Goal: Task Accomplishment & Management: Use online tool/utility

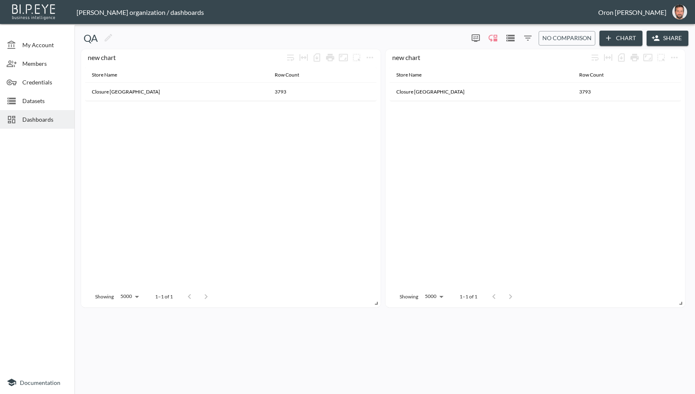
click at [57, 119] on span "Dashboards" at bounding box center [45, 119] width 46 height 9
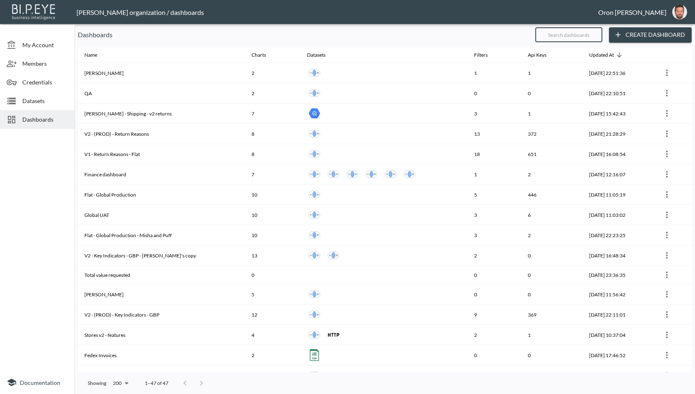
click at [563, 34] on input "text" at bounding box center [568, 34] width 67 height 21
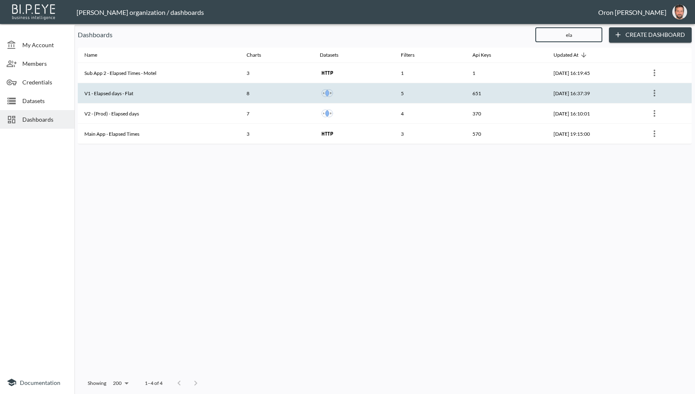
type input "ela"
click at [448, 93] on th "5" at bounding box center [430, 93] width 72 height 20
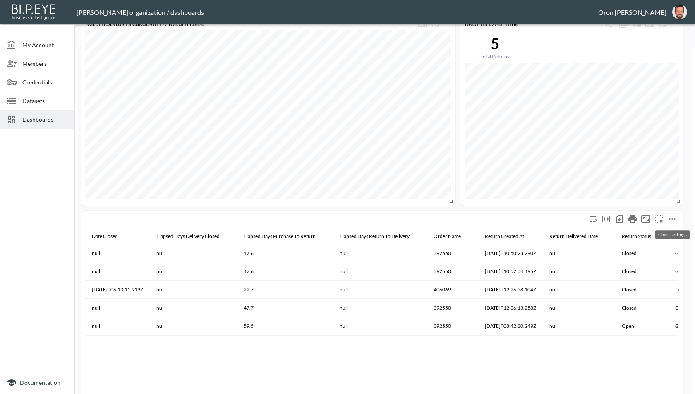
click at [675, 218] on icon "more" at bounding box center [672, 219] width 10 height 10
click at [646, 253] on p "Delete" at bounding box center [648, 253] width 19 height 10
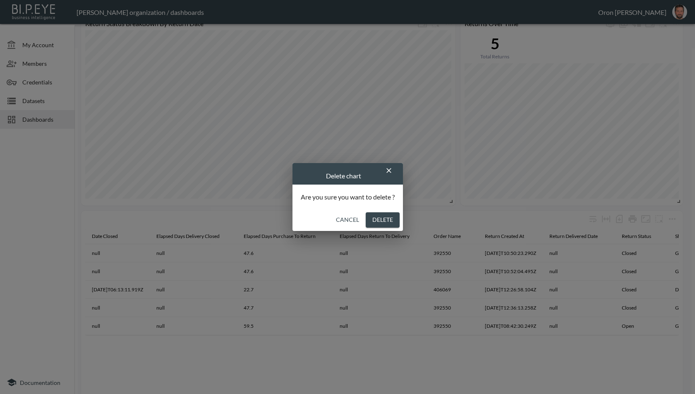
click at [391, 221] on button "Delete" at bounding box center [383, 219] width 34 height 15
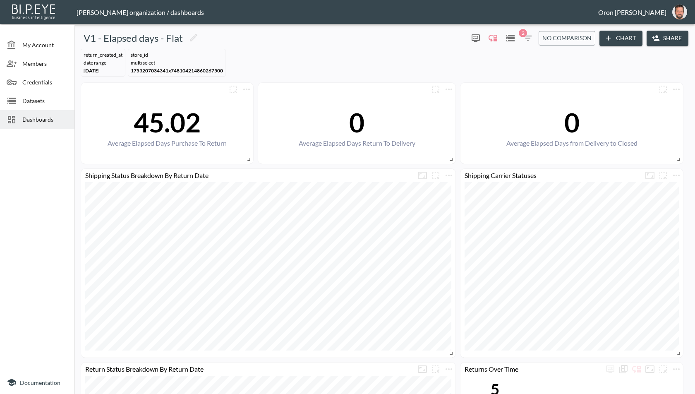
drag, startPoint x: 380, startPoint y: 53, endPoint x: 391, endPoint y: 55, distance: 11.0
click at [380, 53] on div "return_created_at DATE RANGE Feb 01, 2025 store_id MULTI SELECT 1753207034341x7…" at bounding box center [385, 63] width 614 height 34
drag, startPoint x: 624, startPoint y: 52, endPoint x: 624, endPoint y: 43, distance: 9.1
click at [624, 51] on div "return_created_at DATE RANGE Feb 01, 2025 store_id MULTI SELECT 1753207034341x7…" at bounding box center [385, 63] width 614 height 34
click at [624, 43] on button "Chart" at bounding box center [620, 38] width 43 height 15
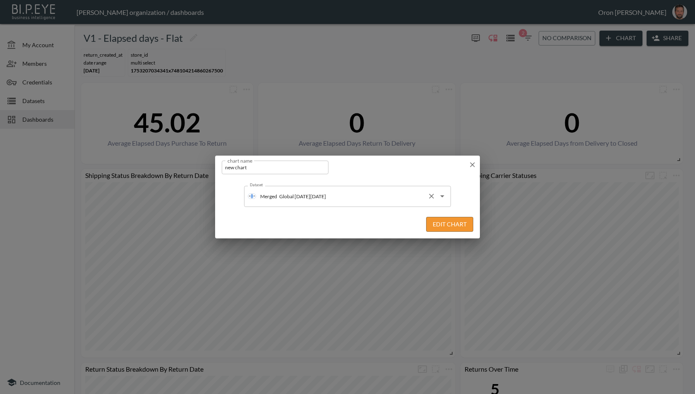
click at [373, 199] on input "Global [DATE][DATE]" at bounding box center [350, 195] width 147 height 13
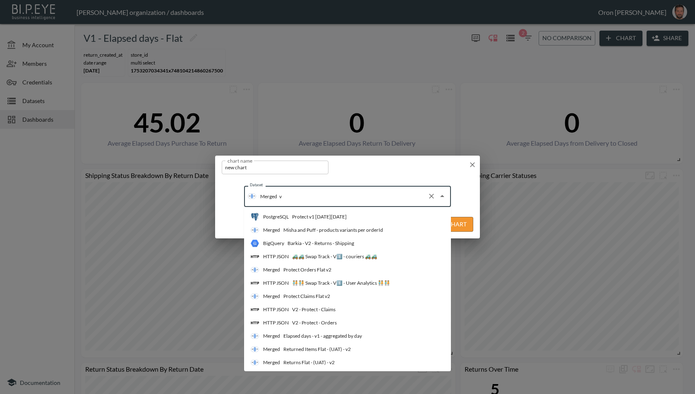
type input "v1"
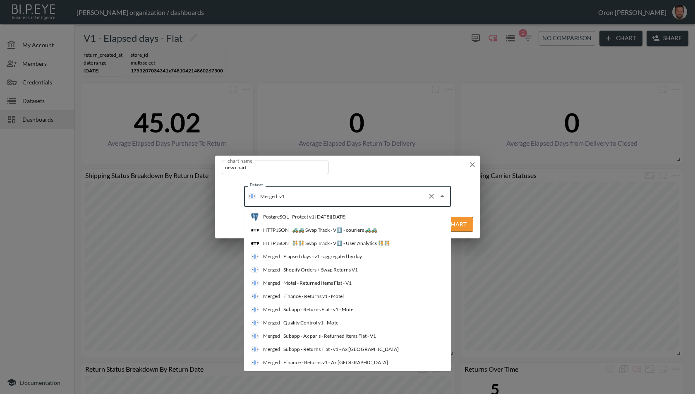
click at [364, 257] on li "Merged Elapsed days - v1 - aggregated by day" at bounding box center [347, 256] width 207 height 13
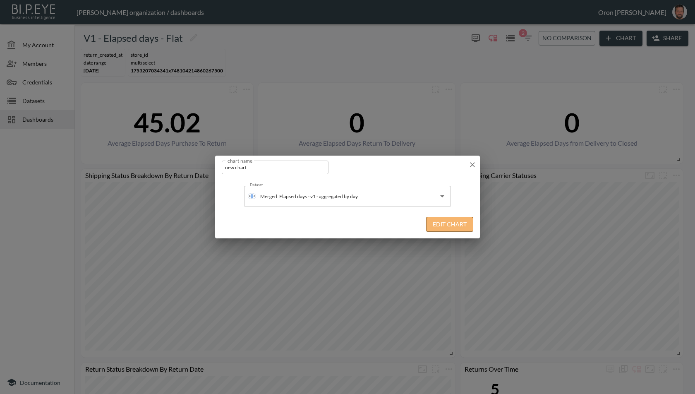
drag, startPoint x: 436, startPoint y: 228, endPoint x: 432, endPoint y: 231, distance: 5.3
click at [436, 228] on button "Edit Chart" at bounding box center [449, 224] width 47 height 15
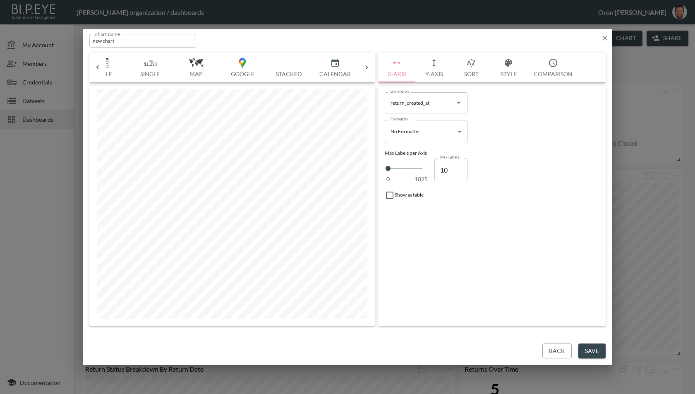
scroll to position [0, 268]
click at [281, 65] on img "button" at bounding box center [282, 63] width 33 height 10
click at [492, 112] on body "BI.P.EYE, Interactive Analytics Dashboards - app Zach Bailet organization / das…" at bounding box center [347, 197] width 695 height 394
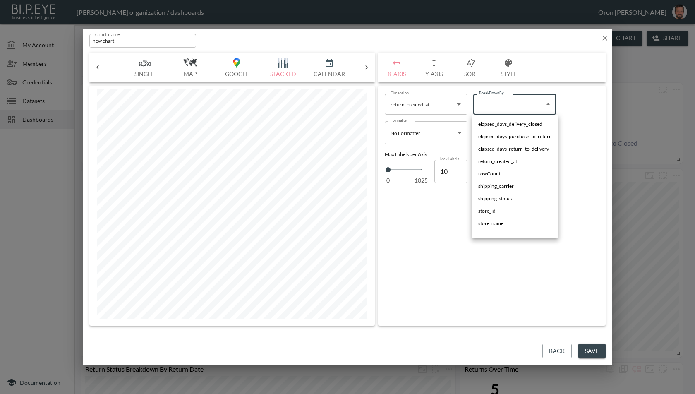
click at [504, 194] on li "shipping_status" at bounding box center [515, 198] width 87 height 12
type input "$[*].shipping_status"
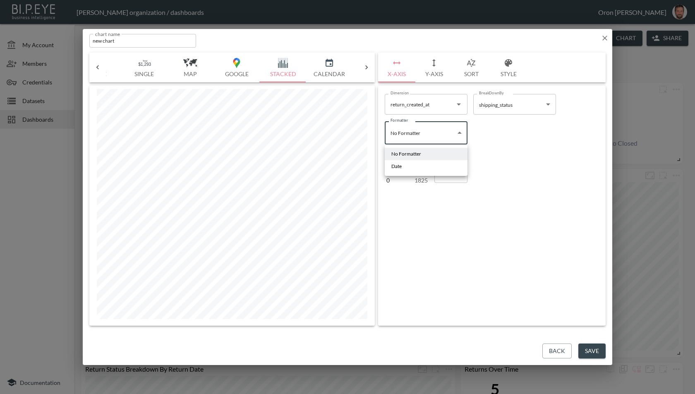
click at [422, 138] on body "BI.P.EYE, Interactive Analytics Dashboards - app Zach Bailet organization / das…" at bounding box center [347, 197] width 695 height 394
drag, startPoint x: 417, startPoint y: 164, endPoint x: 443, endPoint y: 159, distance: 25.7
click at [418, 164] on li "Date" at bounding box center [426, 166] width 83 height 12
type input "Date"
click at [477, 139] on body "BI.P.EYE, Interactive Analytics Dashboards - app Zach Bailet organization / das…" at bounding box center [347, 197] width 695 height 394
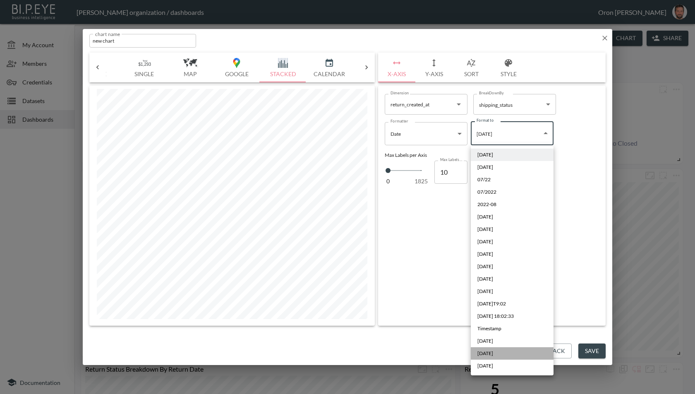
click at [510, 355] on li "Sep 2019" at bounding box center [512, 353] width 83 height 12
type input "MMM YYYY"
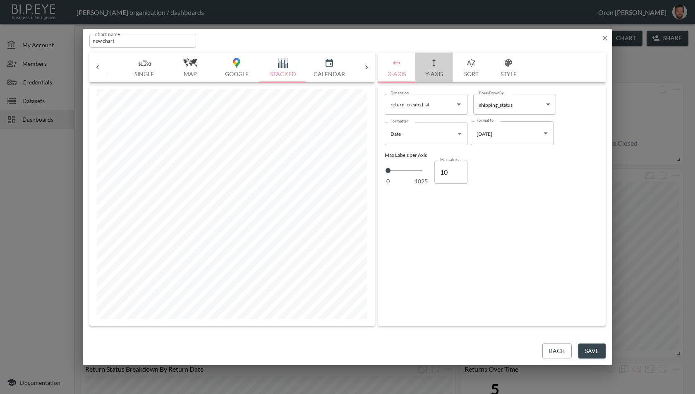
click at [433, 63] on icon "button" at bounding box center [434, 63] width 10 height 10
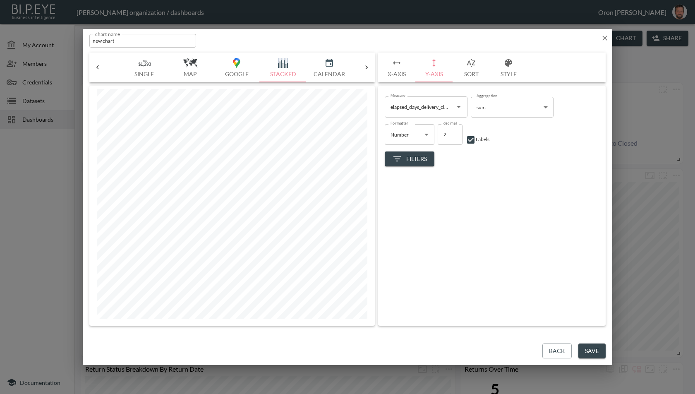
click at [406, 106] on input "elapsed_days_delivery_closed" at bounding box center [419, 106] width 63 height 13
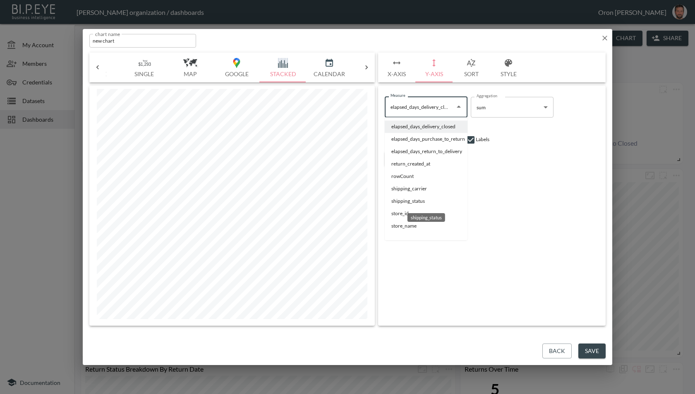
drag, startPoint x: 400, startPoint y: 199, endPoint x: 424, endPoint y: 189, distance: 25.8
click at [400, 199] on li "shipping_status" at bounding box center [426, 201] width 83 height 12
type input "shipping_status"
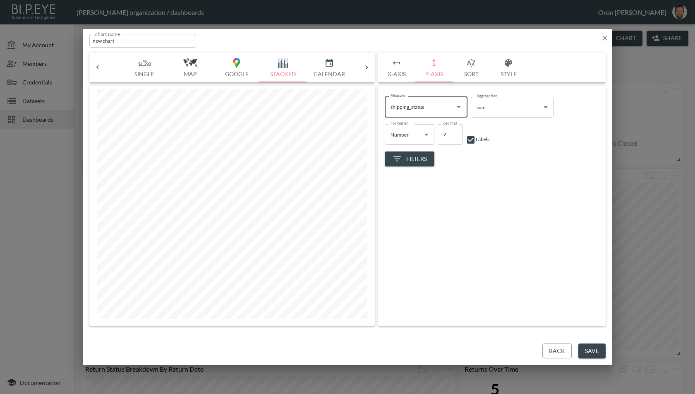
click at [508, 103] on body "BI.P.EYE, Interactive Analytics Dashboards - app Zach Bailet organization / das…" at bounding box center [347, 197] width 695 height 394
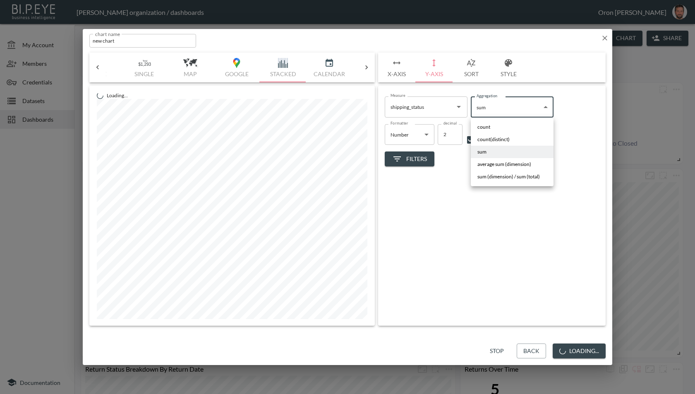
drag, startPoint x: 498, startPoint y: 125, endPoint x: 502, endPoint y: 130, distance: 6.2
click at [498, 125] on li "count" at bounding box center [512, 127] width 83 height 12
type input "count"
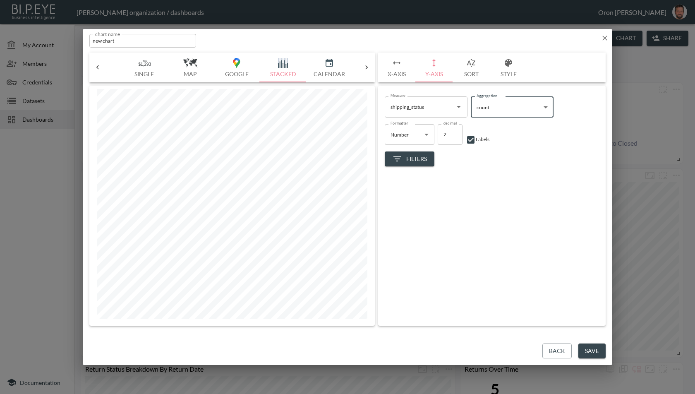
click at [405, 66] on button "X-Axis" at bounding box center [396, 68] width 37 height 30
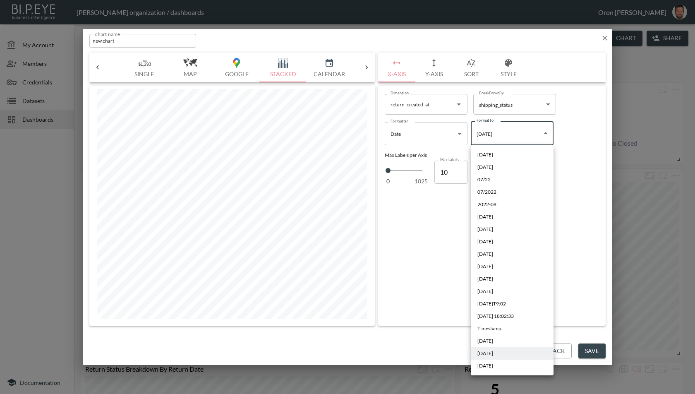
click at [487, 135] on body "BI.P.EYE, Interactive Analytics Dashboards - app Zach Bailet organization / das…" at bounding box center [347, 197] width 695 height 394
click at [422, 137] on div at bounding box center [347, 197] width 695 height 394
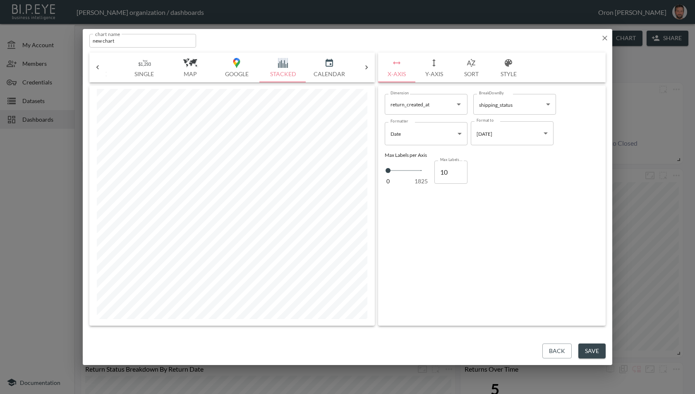
click at [422, 135] on div "2022-08-01 2022/08/01 07/22 07/2022 2022-08 08/16/2018 1/16/2018 1/9/18 08/16/1…" at bounding box center [347, 197] width 695 height 394
click at [422, 134] on body "BI.P.EYE, Interactive Analytics Dashboards - app Zach Bailet organization / das…" at bounding box center [347, 197] width 695 height 394
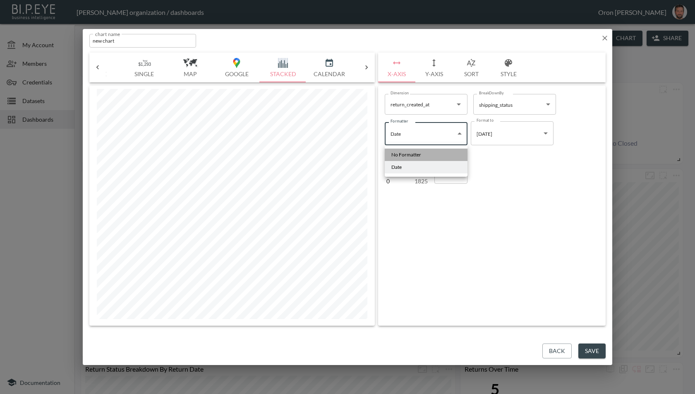
click at [417, 149] on li "No Formatter" at bounding box center [426, 155] width 83 height 12
type input "No Formatter"
click at [498, 70] on button "Style" at bounding box center [508, 68] width 37 height 30
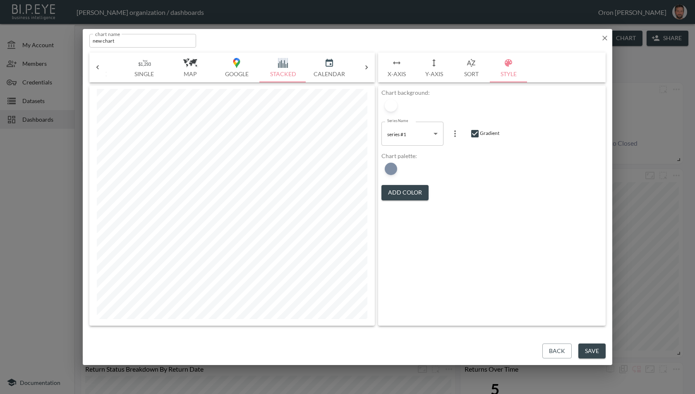
click at [475, 132] on input "checkbox" at bounding box center [475, 134] width 10 height 10
checkbox input "false"
drag, startPoint x: 434, startPoint y: 78, endPoint x: 438, endPoint y: 85, distance: 7.8
click at [434, 78] on button "Y-Axis" at bounding box center [433, 68] width 37 height 30
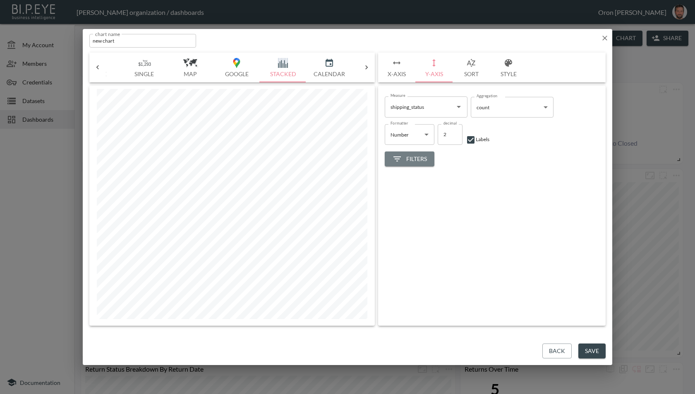
click at [432, 165] on button "Filters" at bounding box center [410, 158] width 50 height 15
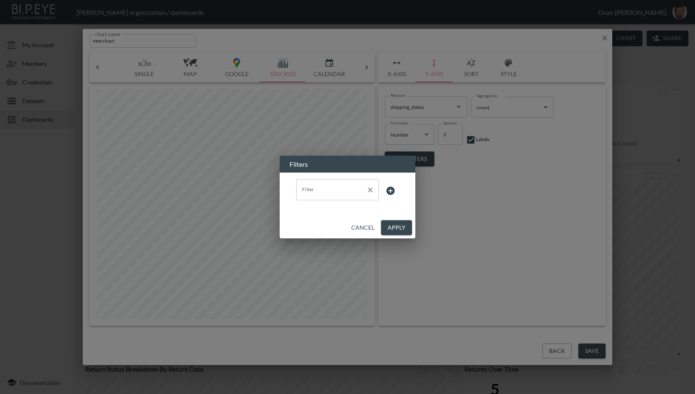
click at [332, 197] on div "Filter" at bounding box center [337, 189] width 83 height 21
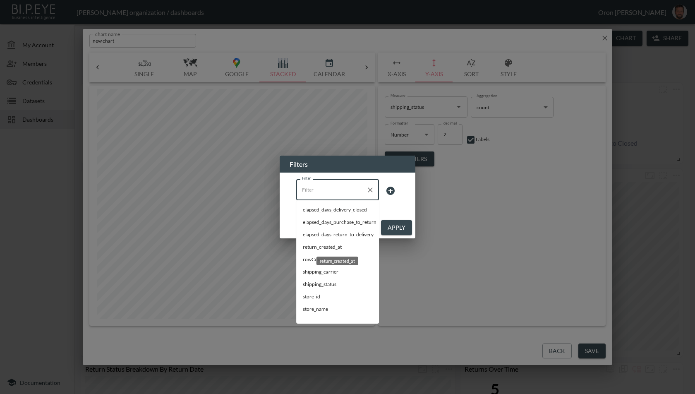
click at [343, 245] on span "return_created_at" at bounding box center [337, 246] width 69 height 7
type input "return_created_at"
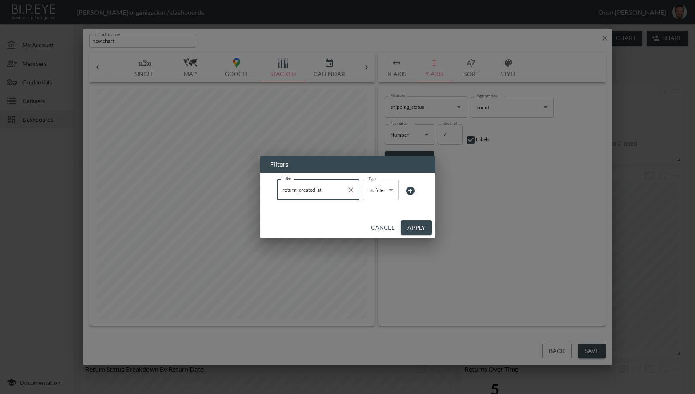
click at [385, 189] on body "BI.P.EYE, Interactive Analytics Dashboards - app Zach Bailet organization / das…" at bounding box center [347, 197] width 695 height 394
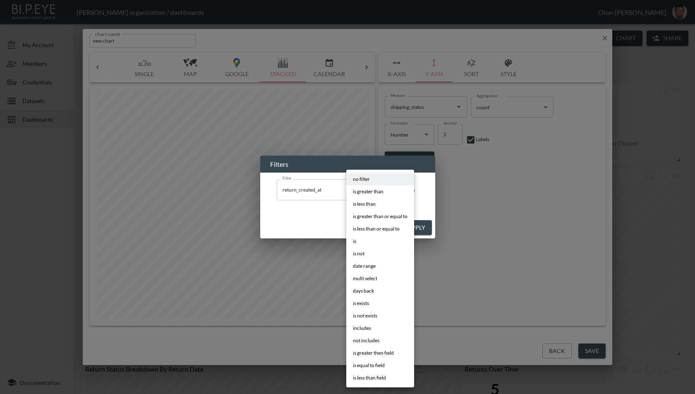
click at [382, 263] on li "date range" at bounding box center [380, 266] width 68 height 12
type input "date range"
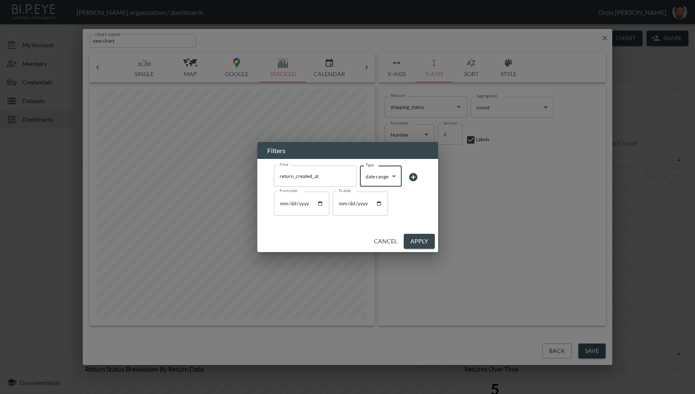
click at [324, 203] on input "From date" at bounding box center [301, 204] width 55 height 24
click at [320, 203] on input "From date" at bounding box center [301, 204] width 55 height 24
type input "[DATE]"
click at [414, 242] on button "Apply" at bounding box center [419, 241] width 31 height 15
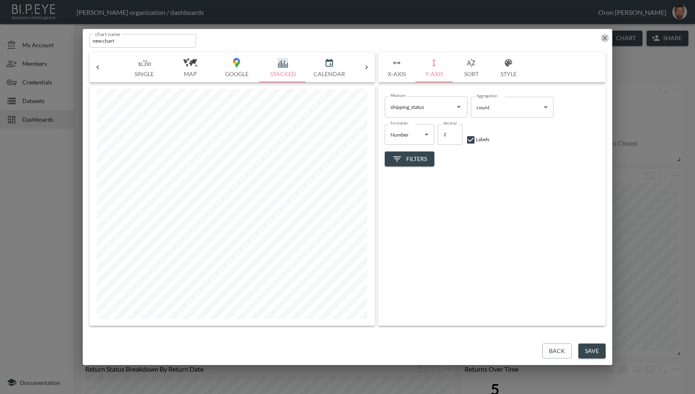
click at [607, 41] on icon "button" at bounding box center [605, 38] width 8 height 8
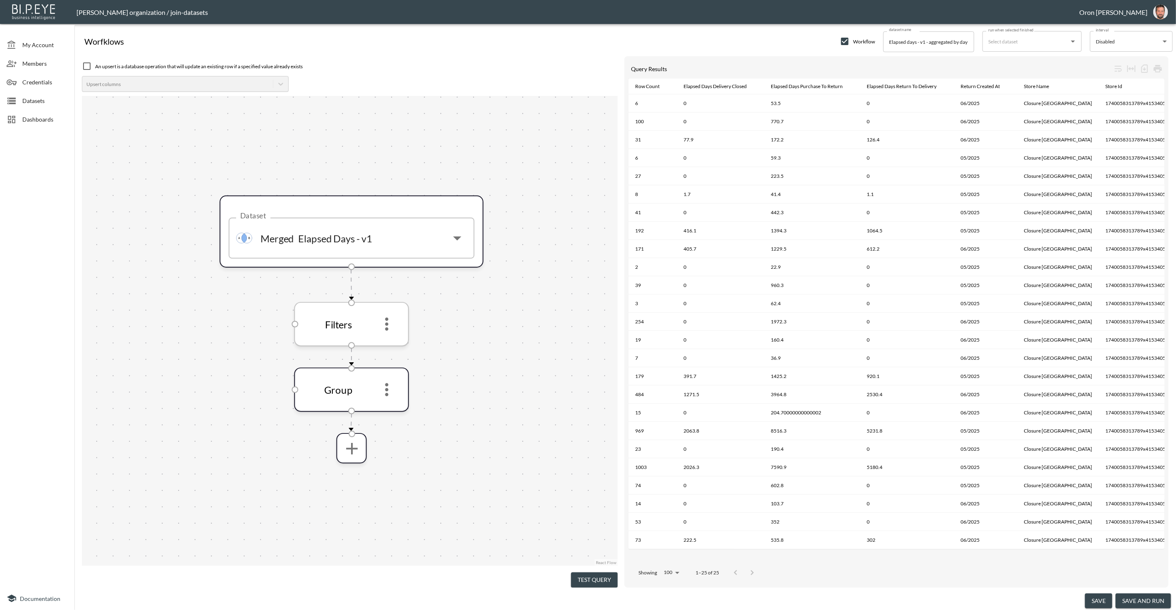
click at [388, 324] on icon "more" at bounding box center [386, 324] width 3 height 13
click at [391, 338] on div "Edit Remove" at bounding box center [387, 356] width 41 height 38
click at [392, 329] on icon "more" at bounding box center [387, 324] width 20 height 20
click at [392, 342] on li "Edit" at bounding box center [387, 346] width 36 height 15
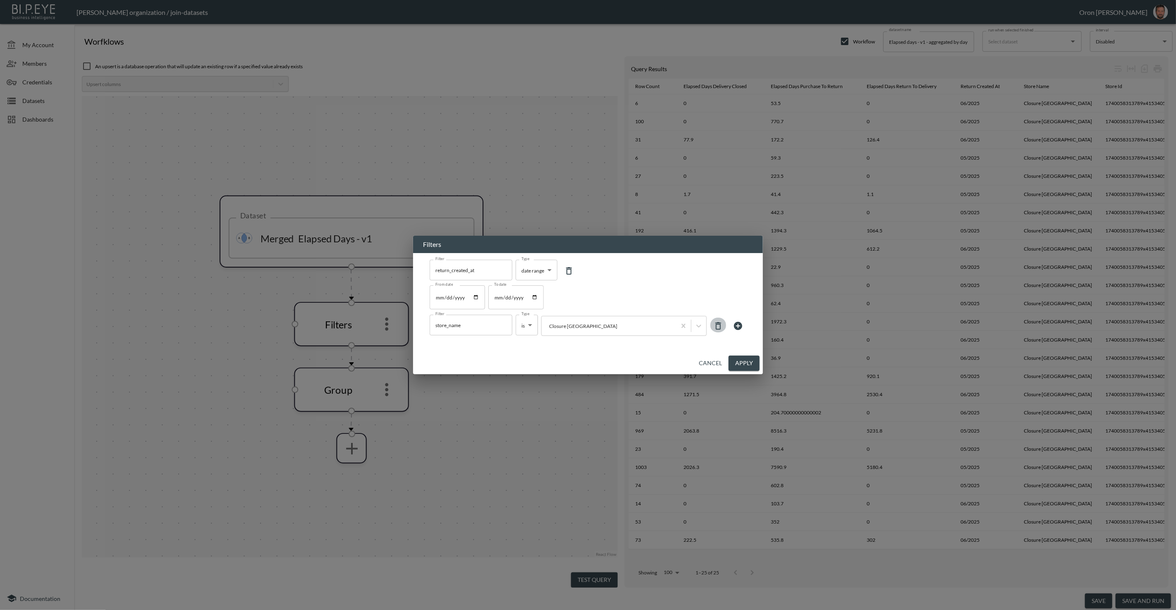
drag, startPoint x: 721, startPoint y: 324, endPoint x: 660, endPoint y: 317, distance: 60.8
click at [720, 324] on icon at bounding box center [719, 326] width 10 height 10
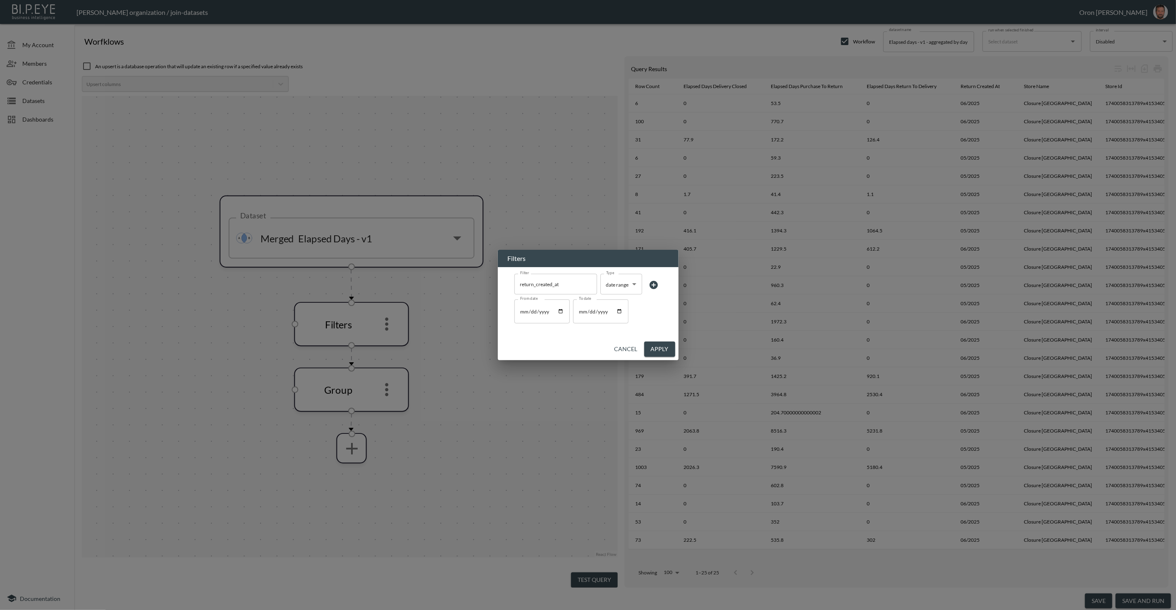
click at [532, 309] on input "2025-05-01" at bounding box center [542, 311] width 55 height 24
type input "2025-01-01"
click at [656, 347] on button "Apply" at bounding box center [659, 349] width 31 height 15
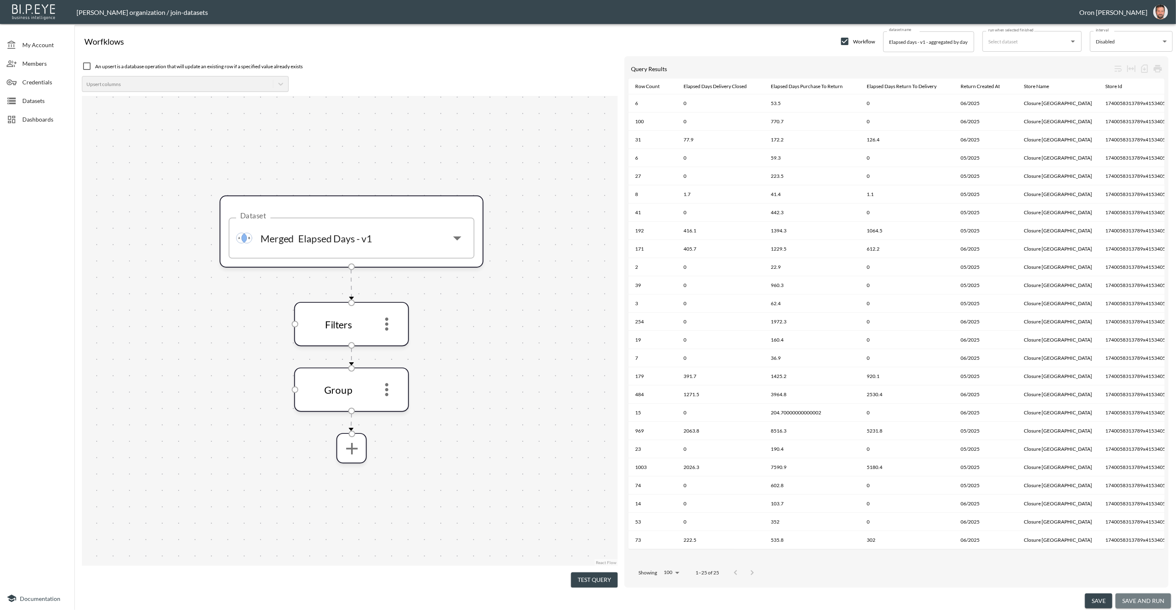
click at [1154, 602] on button "save and run" at bounding box center [1143, 601] width 55 height 15
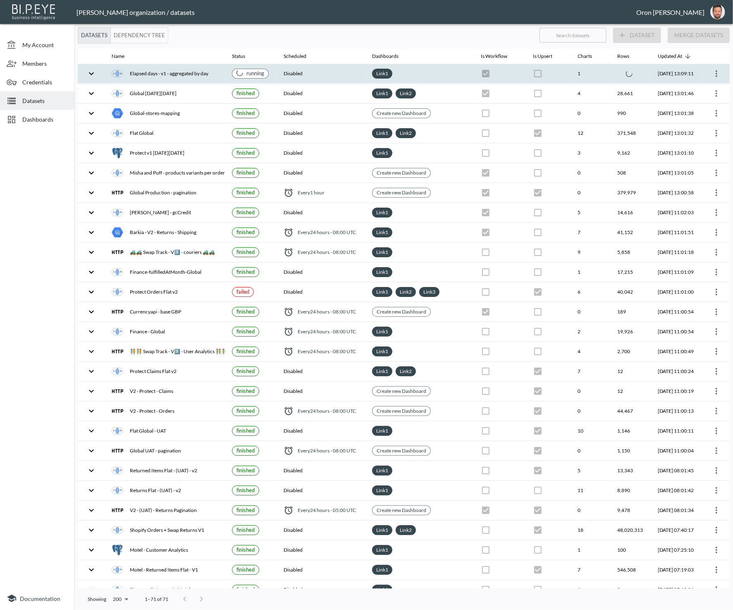
click at [450, 70] on div "Link 1" at bounding box center [420, 74] width 96 height 10
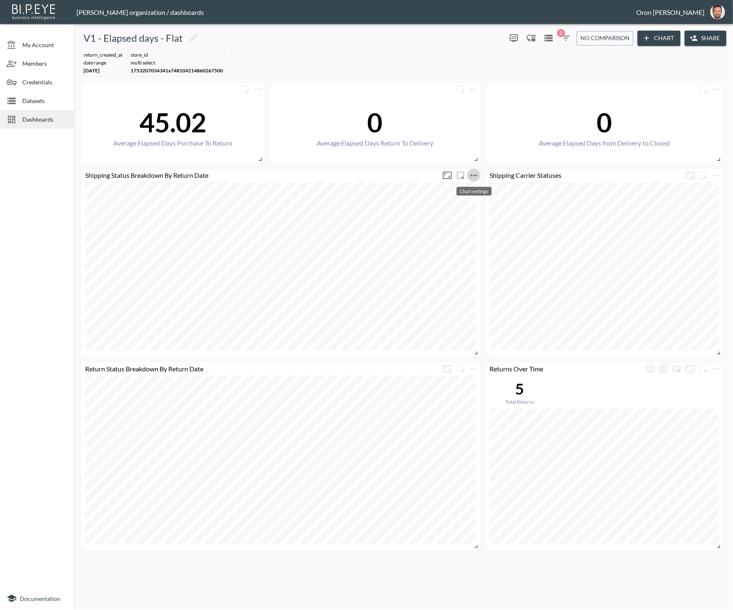
click at [476, 171] on icon "more" at bounding box center [474, 175] width 10 height 10
click at [470, 184] on li "Edit" at bounding box center [473, 190] width 65 height 15
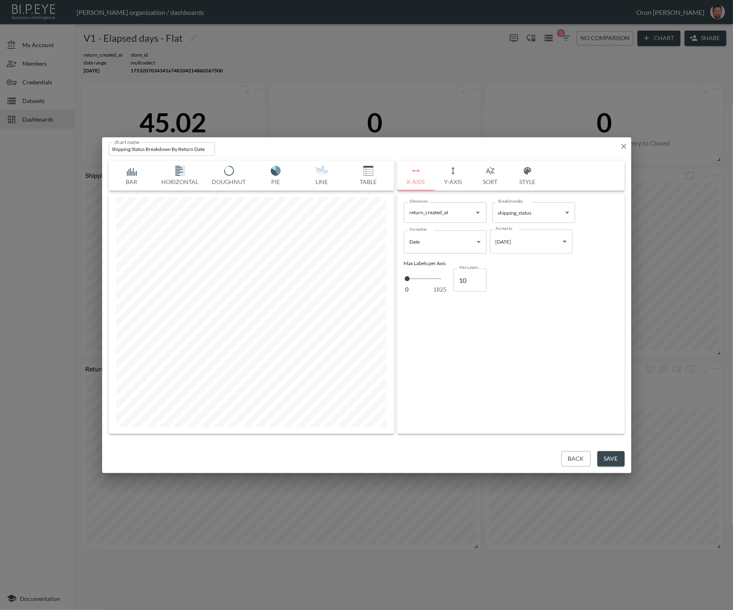
scroll to position [0, 182]
click at [455, 175] on icon "button" at bounding box center [453, 171] width 10 height 10
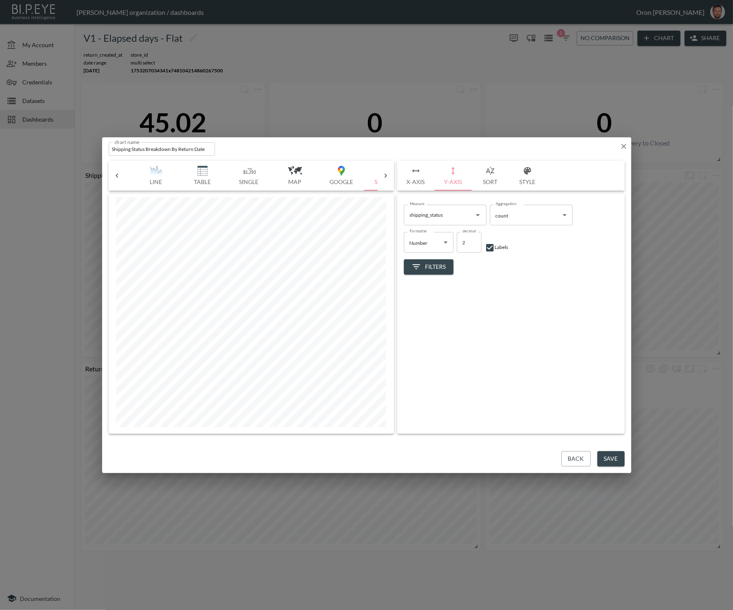
click at [625, 145] on icon "button" at bounding box center [624, 146] width 8 height 8
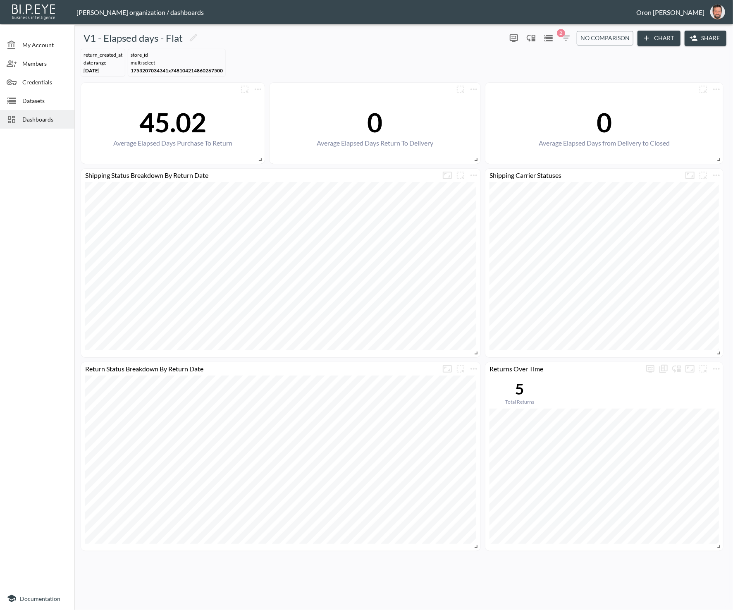
click at [563, 38] on button "2" at bounding box center [566, 37] width 13 height 13
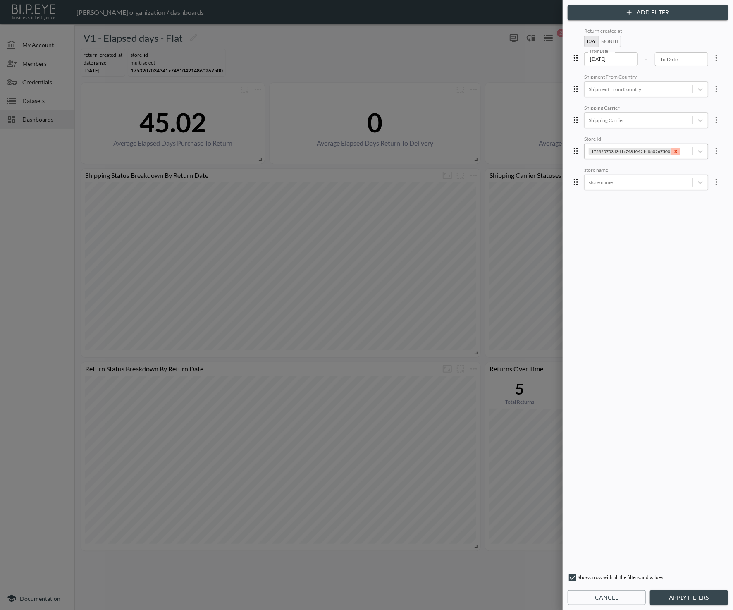
click at [673, 151] on icon "Remove 1753207034341x748104214860267500" at bounding box center [676, 152] width 6 height 6
click at [644, 179] on body "BI.P.EYE, Interactive Analytics Dashboards - app [PERSON_NAME] organization / d…" at bounding box center [366, 305] width 733 height 610
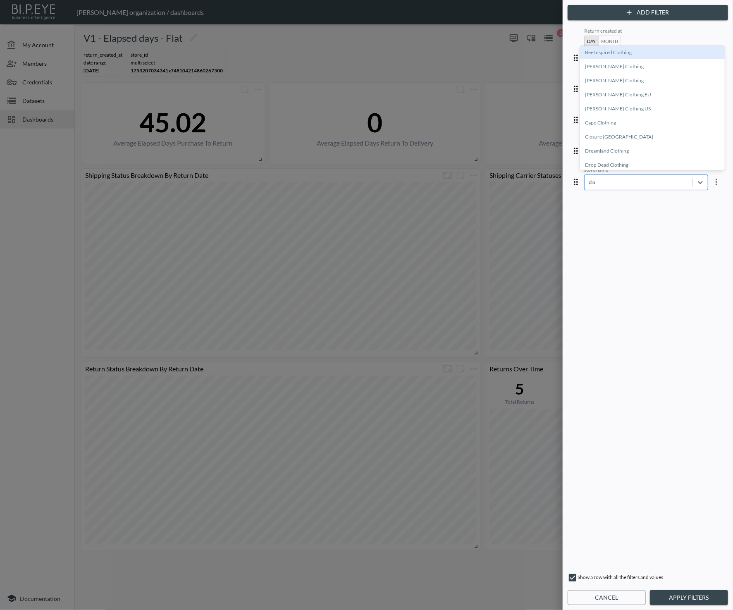
type input "clos"
click at [612, 48] on div "Closure [GEOGRAPHIC_DATA]" at bounding box center [652, 52] width 145 height 13
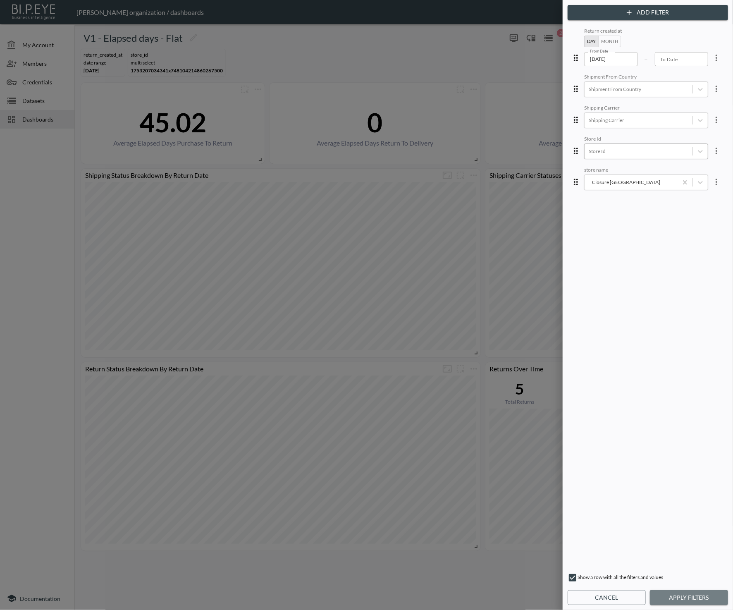
click at [713, 599] on button "Apply Filters" at bounding box center [689, 597] width 78 height 15
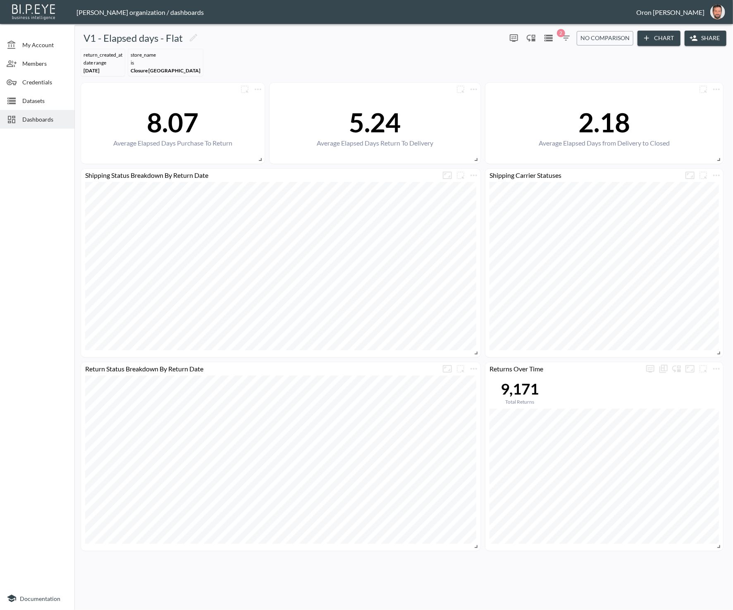
click at [52, 104] on span "Datasets" at bounding box center [45, 100] width 46 height 9
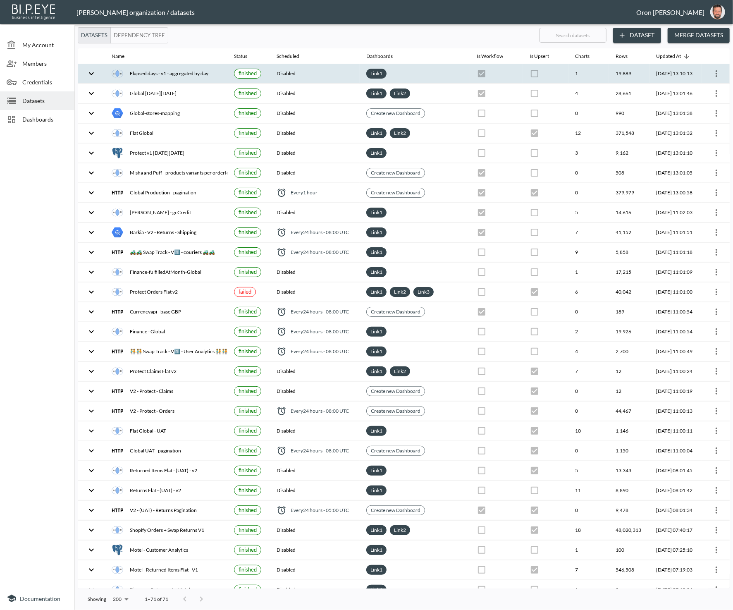
click at [716, 73] on icon "more" at bounding box center [717, 73] width 2 height 7
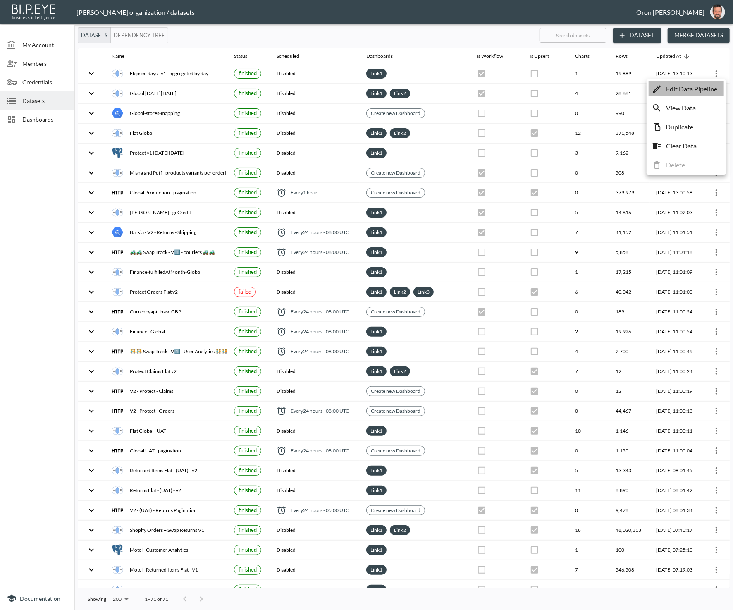
click at [706, 88] on p "Edit Data Pipeline" at bounding box center [691, 89] width 51 height 10
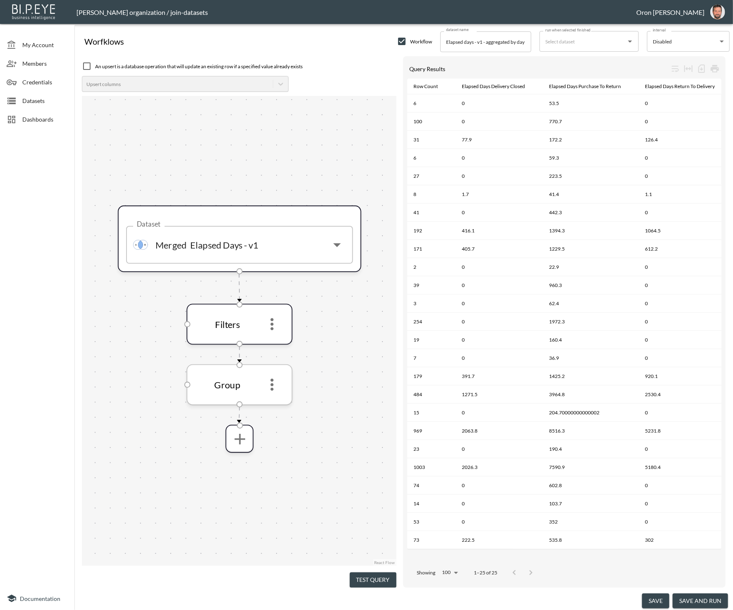
click at [275, 383] on icon "more" at bounding box center [272, 385] width 18 height 18
click at [273, 403] on li "Edit" at bounding box center [272, 406] width 36 height 15
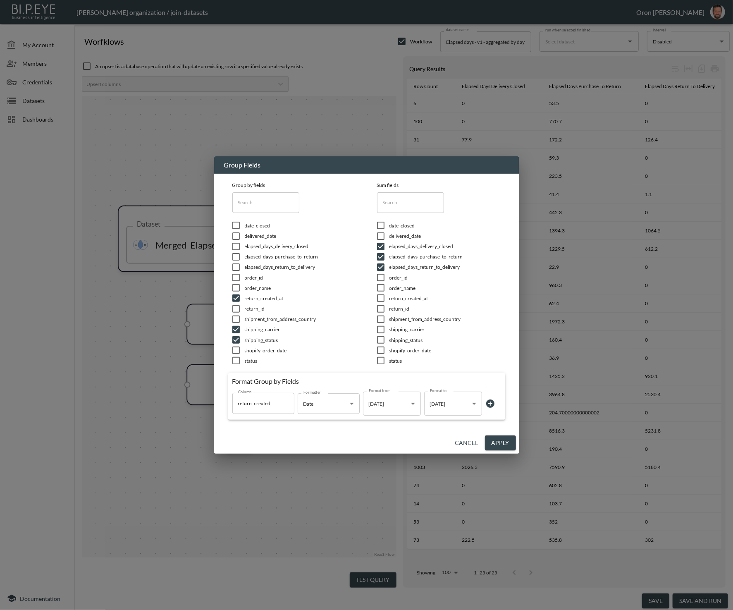
click at [444, 406] on body "BI.P.EYE, Interactive Analytics Dashboards - app Zach Bailet organization / joi…" at bounding box center [366, 305] width 733 height 610
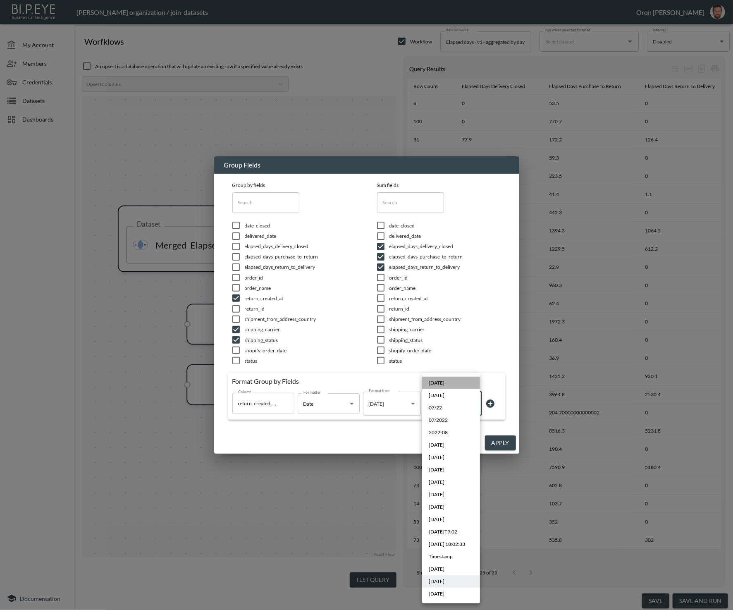
click at [445, 386] on span "2022-08-01" at bounding box center [437, 382] width 16 height 7
type input "YYYY-MM-DD"
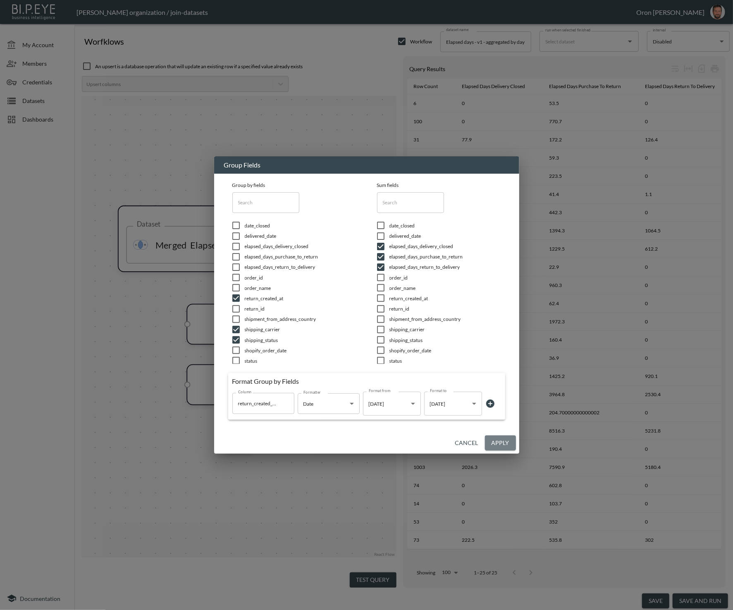
click at [508, 441] on button "Apply" at bounding box center [500, 443] width 31 height 15
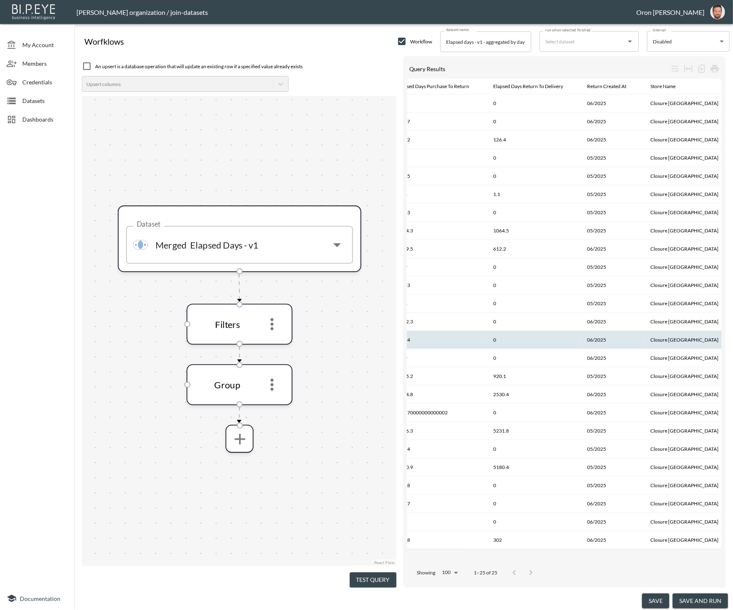
scroll to position [0, 151]
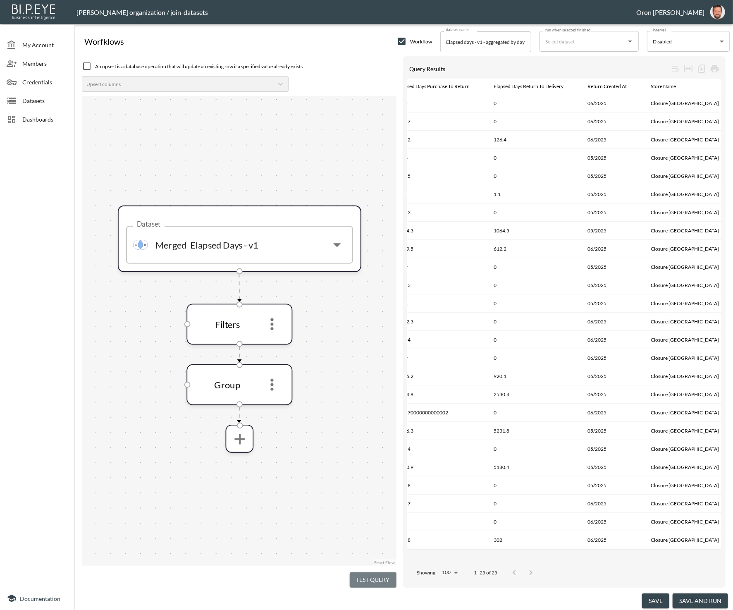
drag, startPoint x: 381, startPoint y: 578, endPoint x: 345, endPoint y: 483, distance: 101.6
click at [381, 578] on button "Test Query" at bounding box center [373, 580] width 47 height 15
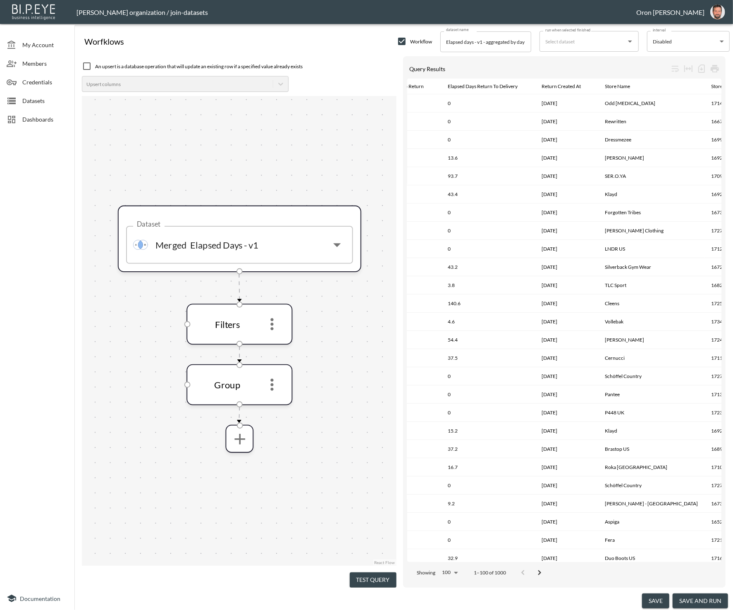
scroll to position [0, 165]
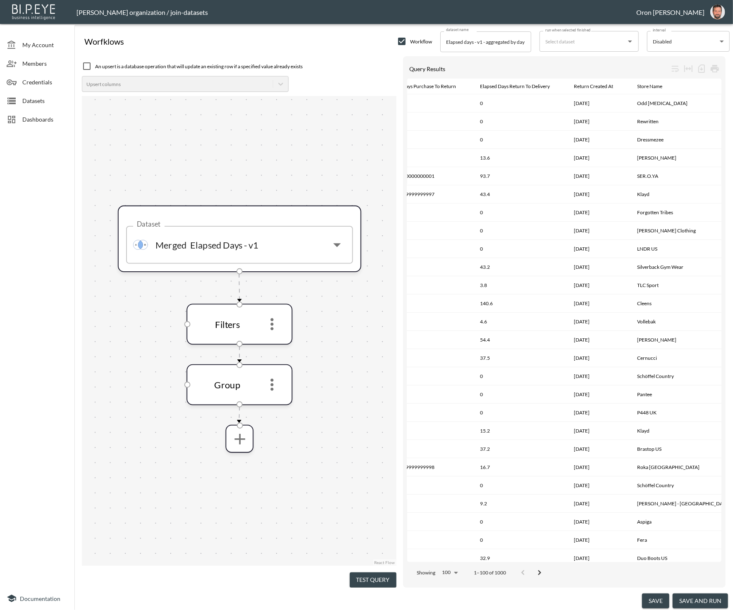
click at [699, 601] on button "save and run" at bounding box center [700, 601] width 55 height 15
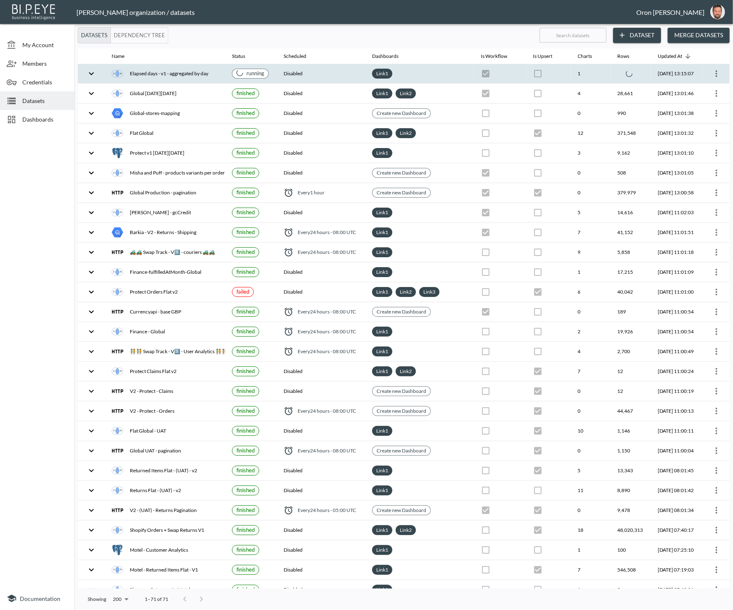
drag, startPoint x: 602, startPoint y: 72, endPoint x: 572, endPoint y: 65, distance: 31.1
click at [611, 72] on th at bounding box center [631, 73] width 40 height 19
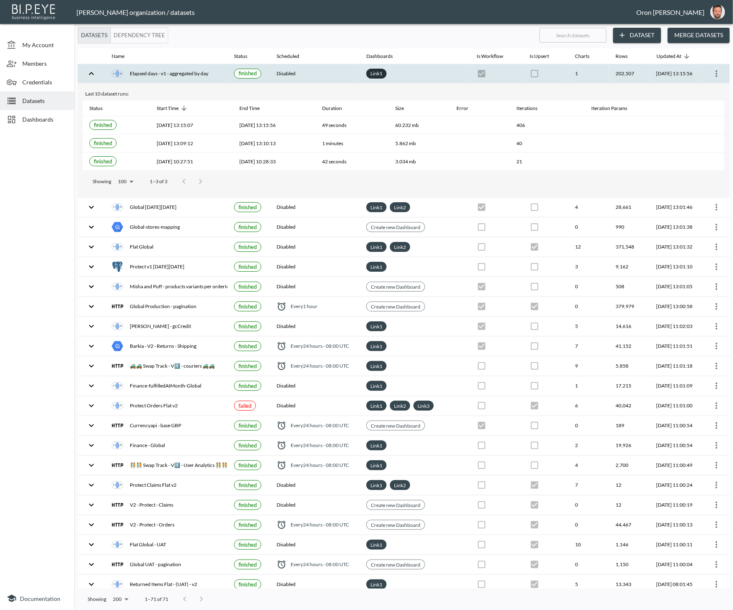
click at [374, 74] on link "Link 1" at bounding box center [376, 74] width 15 height 10
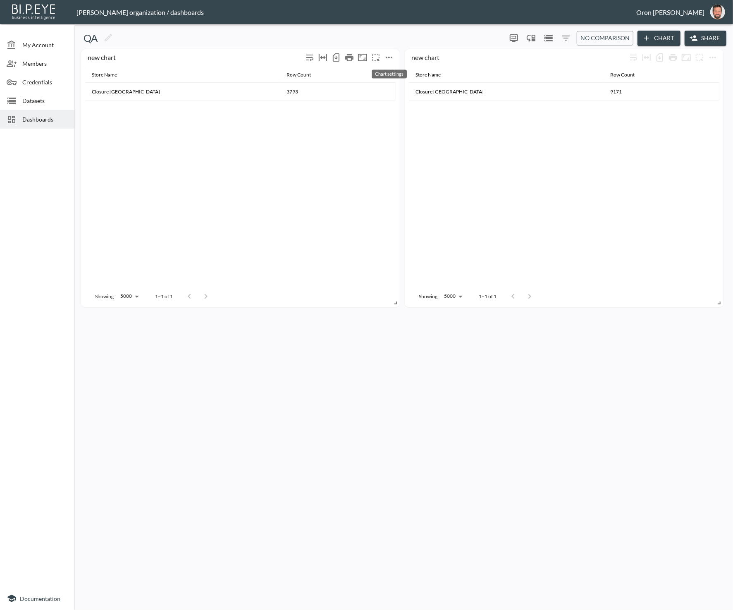
click at [394, 58] on icon "more" at bounding box center [389, 58] width 10 height 10
click at [394, 68] on li "Edit" at bounding box center [389, 73] width 65 height 15
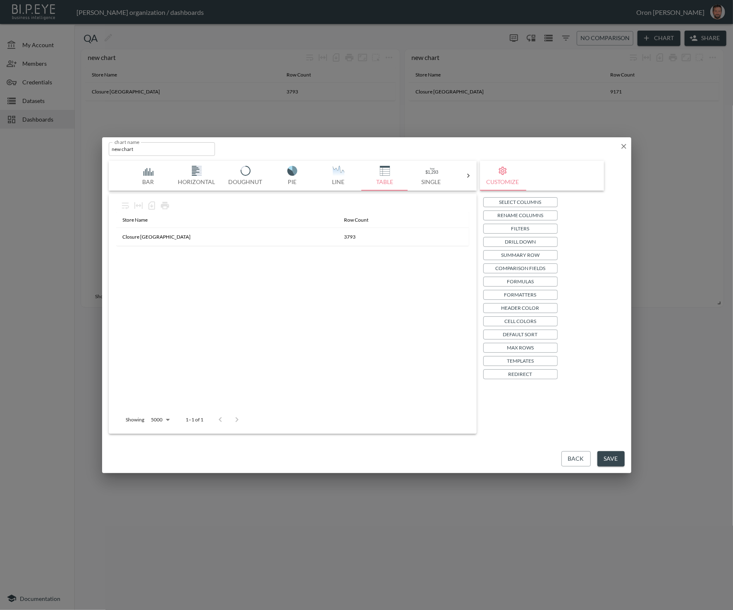
click at [537, 229] on button "Filters" at bounding box center [521, 229] width 74 height 10
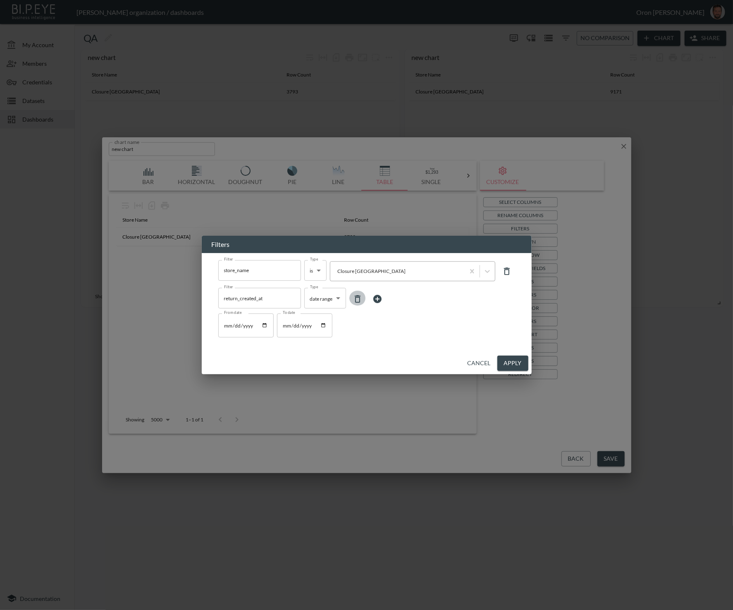
click at [359, 300] on icon at bounding box center [358, 299] width 10 height 10
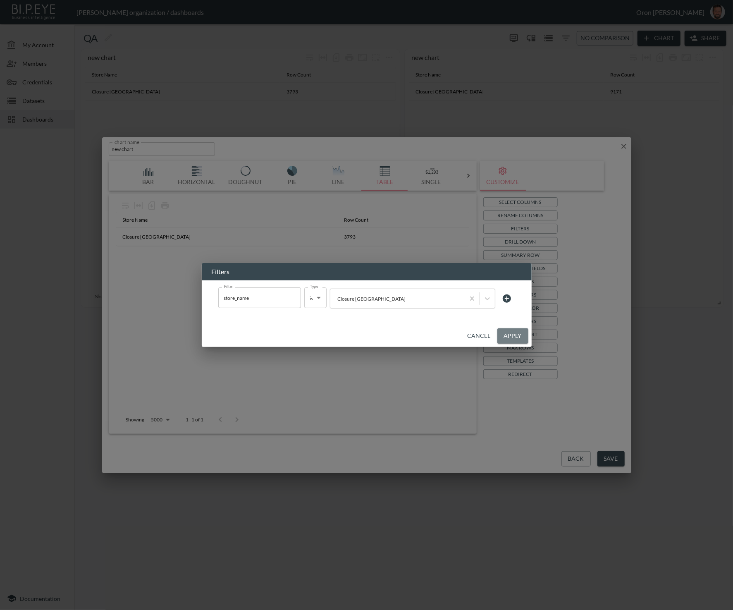
click at [513, 339] on button "Apply" at bounding box center [513, 335] width 31 height 15
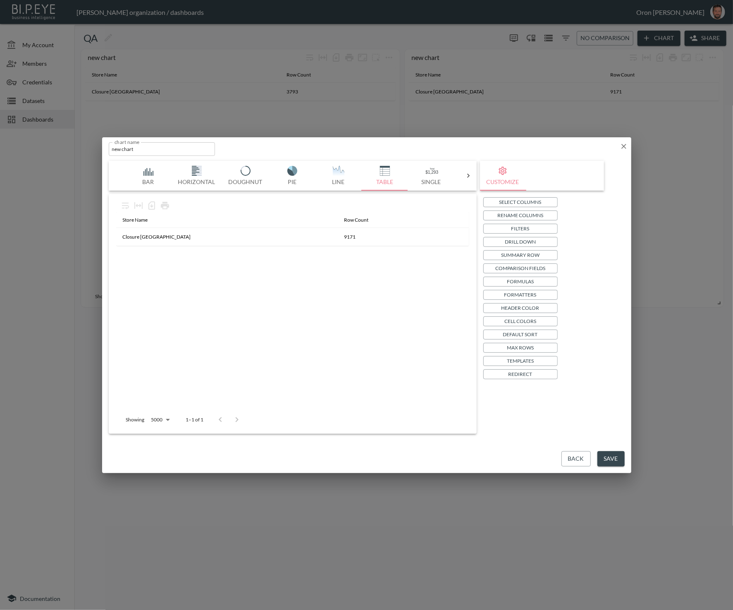
click at [609, 456] on button "Save" at bounding box center [611, 458] width 27 height 15
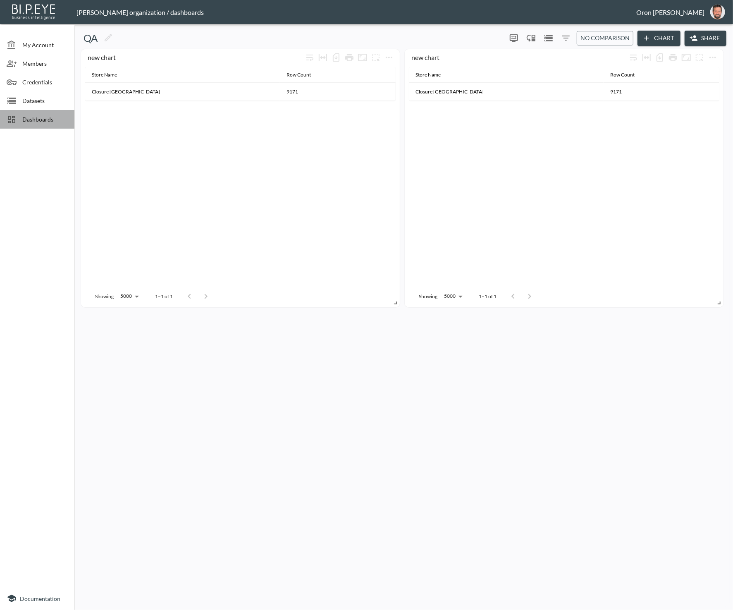
drag, startPoint x: 35, startPoint y: 114, endPoint x: 24, endPoint y: 121, distance: 12.6
click at [34, 115] on div "Dashboards" at bounding box center [37, 119] width 74 height 19
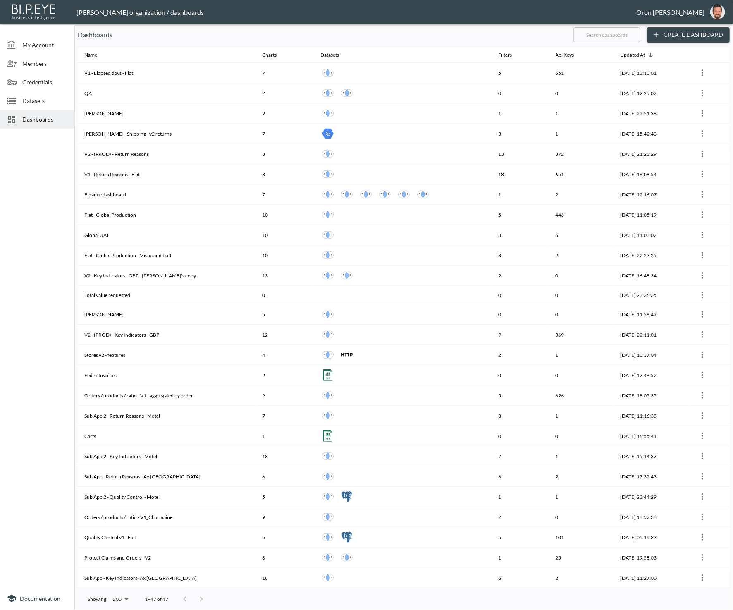
click at [579, 37] on input "text" at bounding box center [607, 34] width 67 height 21
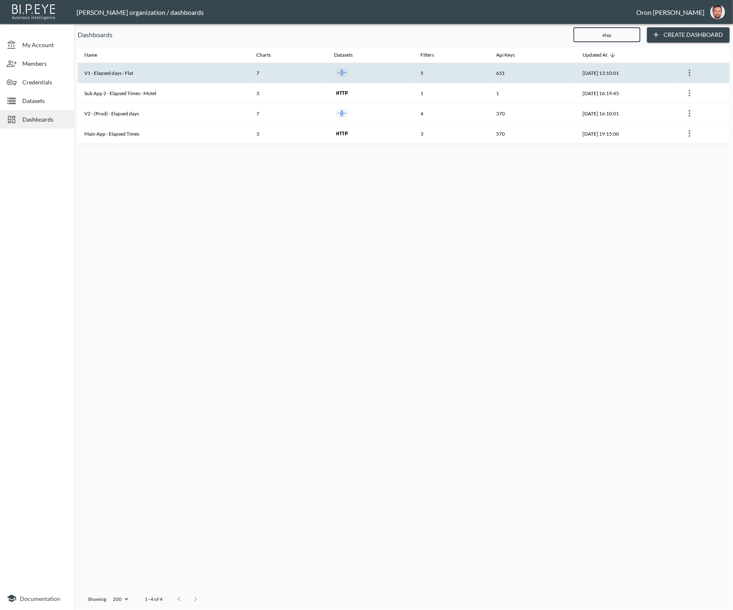
type input "elap"
click at [154, 72] on th "V1 - Elapsed days - Flat" at bounding box center [164, 73] width 172 height 20
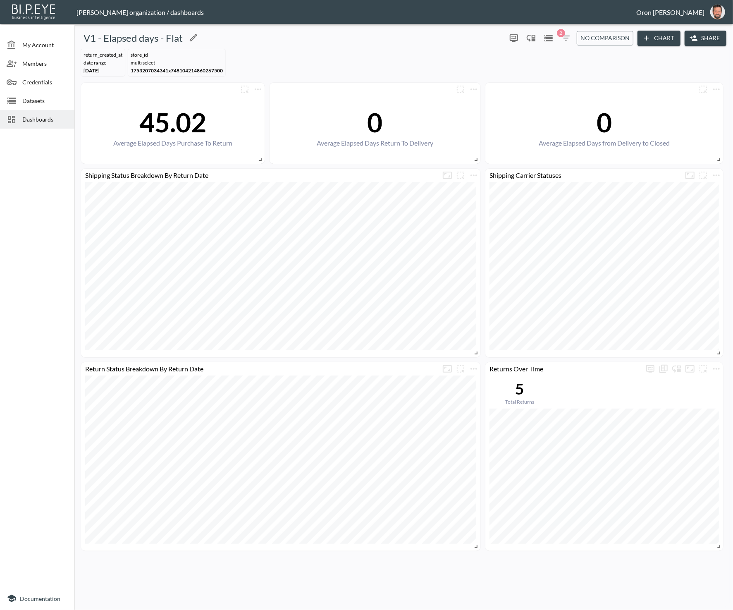
click at [379, 36] on div "V1 - Elapsed days - Flat" at bounding box center [291, 37] width 426 height 13
click at [567, 35] on icon "button" at bounding box center [566, 38] width 10 height 10
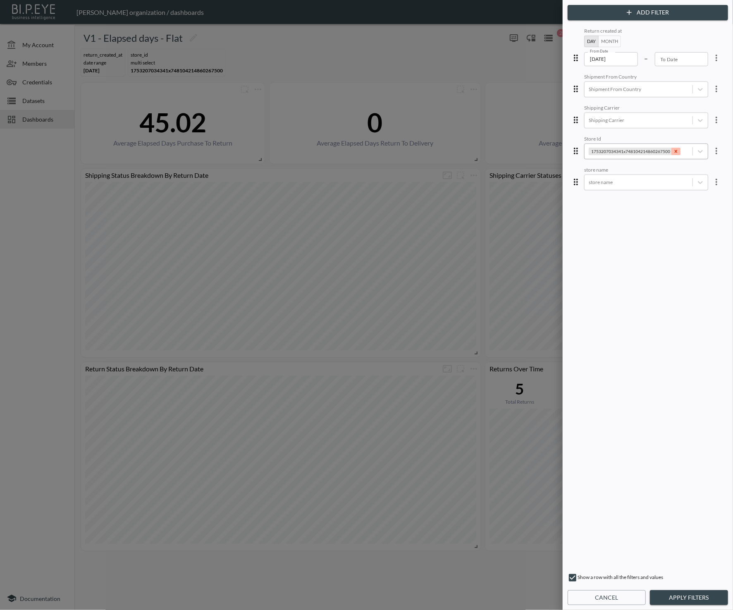
click at [673, 149] on icon "Remove 1753207034341x748104214860267500" at bounding box center [676, 152] width 6 height 6
click at [614, 186] on div "store name" at bounding box center [639, 182] width 108 height 11
type input "London"
click at [609, 77] on div "Closure [GEOGRAPHIC_DATA]" at bounding box center [652, 80] width 145 height 13
click at [683, 597] on button "Apply Filters" at bounding box center [689, 597] width 78 height 15
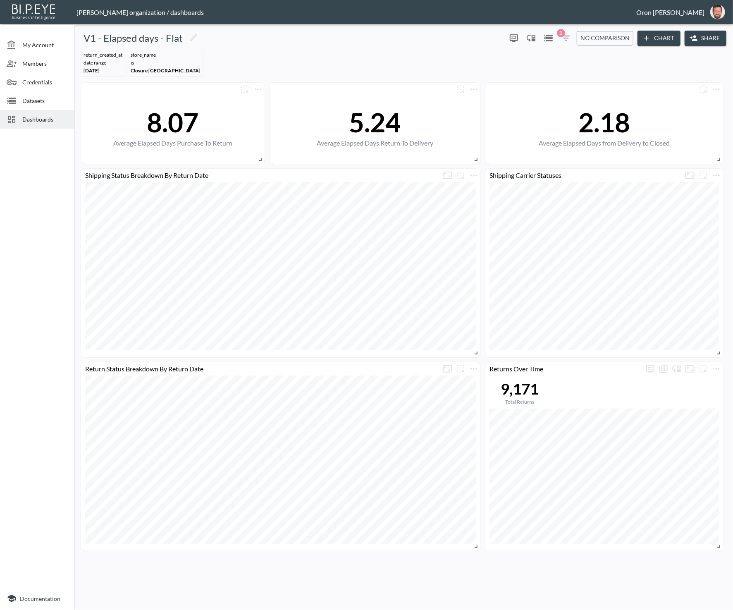
click at [655, 38] on button "Chart" at bounding box center [659, 38] width 43 height 15
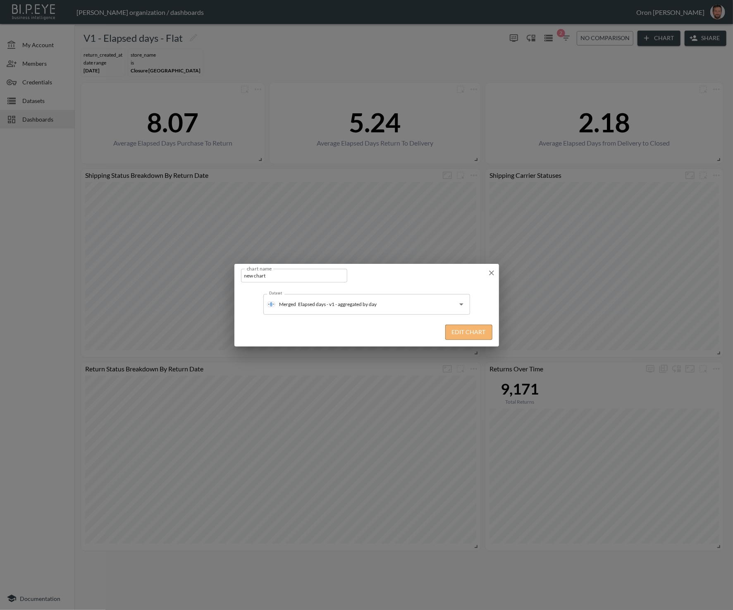
drag, startPoint x: 465, startPoint y: 335, endPoint x: 459, endPoint y: 334, distance: 6.2
click at [465, 335] on button "Edit Chart" at bounding box center [469, 332] width 47 height 15
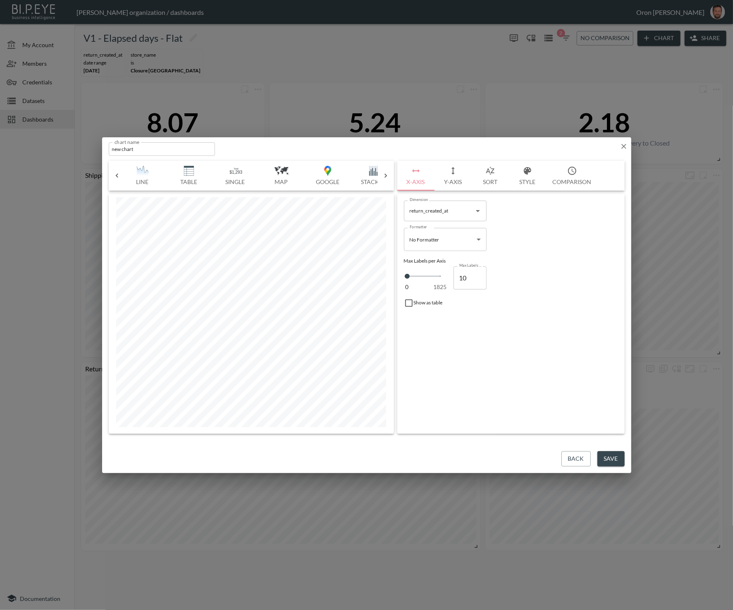
scroll to position [0, 225]
click at [336, 171] on img "button" at bounding box center [345, 171] width 33 height 10
click at [518, 218] on body "BI.P.EYE, Interactive Analytics Dashboards - app Zach Bailet organization / das…" at bounding box center [366, 305] width 733 height 610
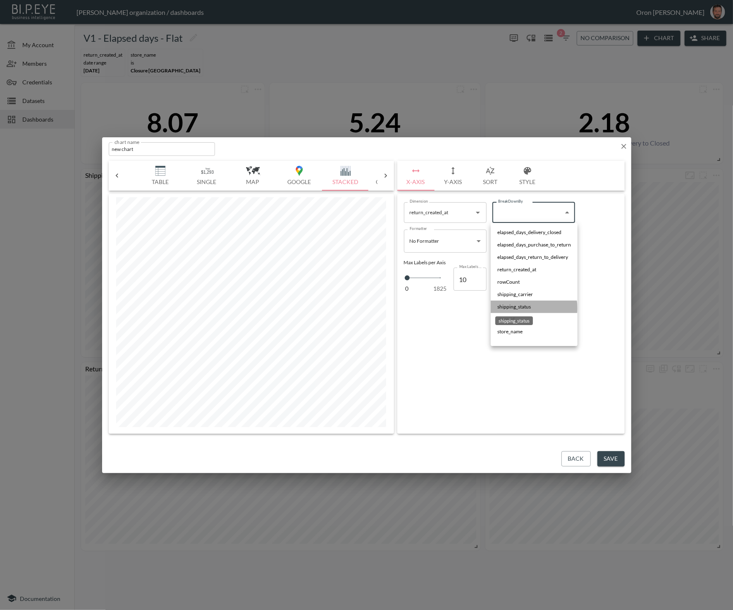
click at [527, 308] on span "shipping_status" at bounding box center [515, 306] width 34 height 7
type input "$[*].shipping_status"
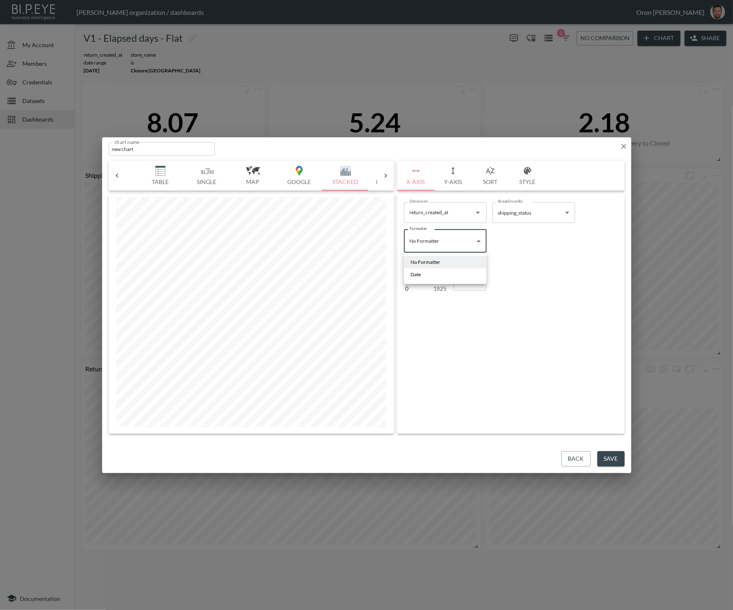
click at [453, 243] on body "BI.P.EYE, Interactive Analytics Dashboards - app Zach Bailet organization / das…" at bounding box center [366, 305] width 733 height 610
drag, startPoint x: 441, startPoint y: 278, endPoint x: 448, endPoint y: 277, distance: 7.1
click at [441, 277] on li "Date" at bounding box center [445, 274] width 83 height 12
type input "Date"
click at [504, 250] on body "BI.P.EYE, Interactive Analytics Dashboards - app Zach Bailet organization / das…" at bounding box center [366, 305] width 733 height 610
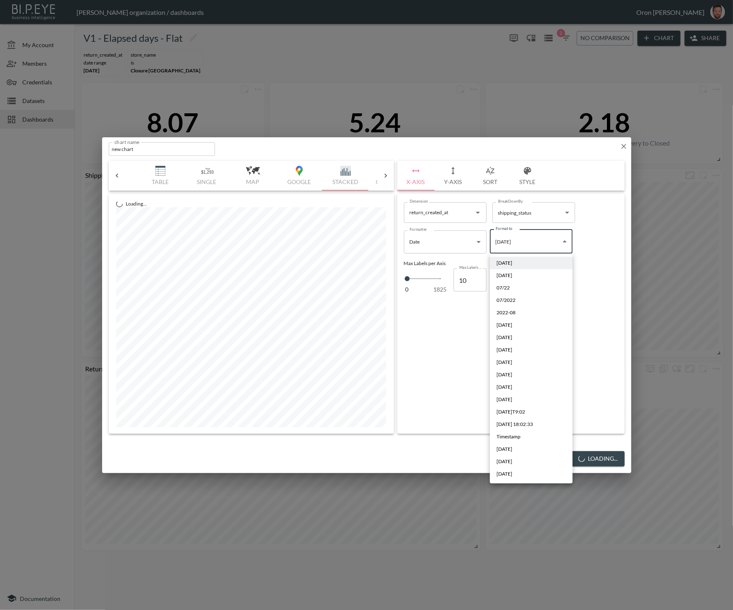
click at [527, 461] on li "Sep 2019" at bounding box center [531, 461] width 83 height 12
type input "MMM YYYY"
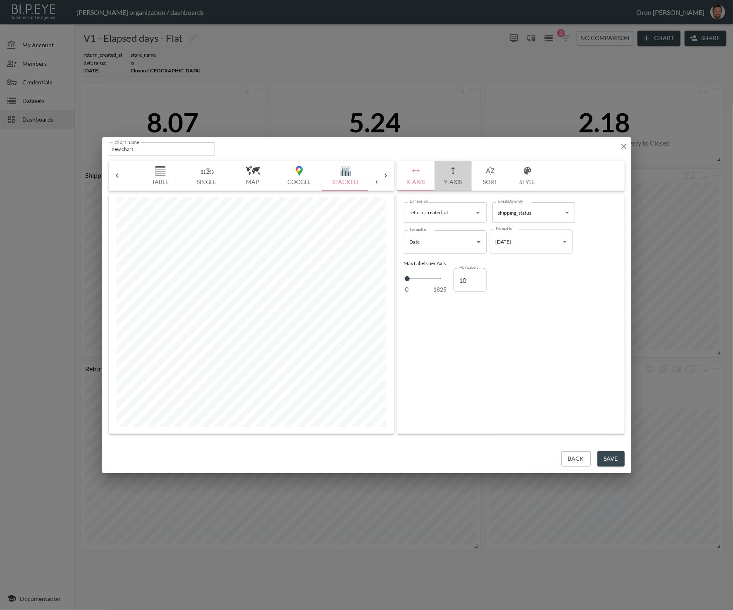
click at [451, 165] on button "Y-Axis" at bounding box center [453, 176] width 37 height 30
click at [429, 220] on input "elapsed_days_delivery_closed" at bounding box center [439, 214] width 63 height 13
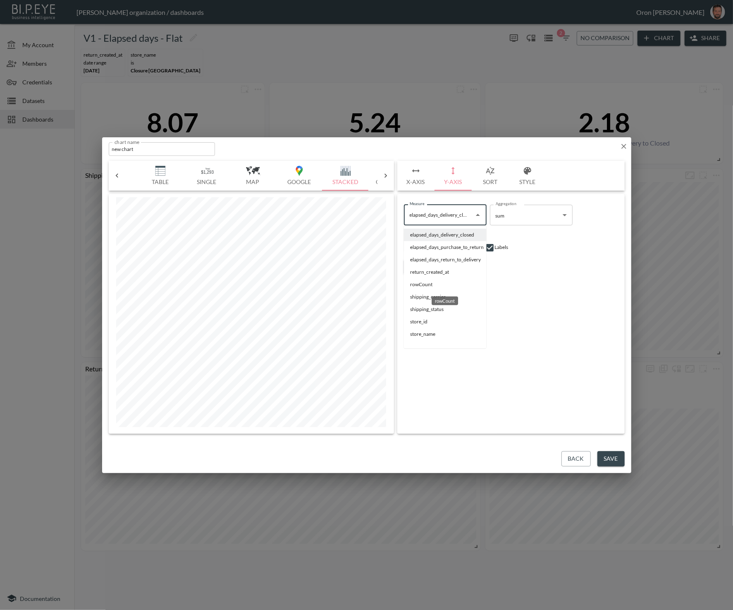
drag, startPoint x: 434, startPoint y: 285, endPoint x: 521, endPoint y: 223, distance: 107.1
click at [434, 285] on li "rowCount" at bounding box center [445, 284] width 83 height 12
type input "rowCount"
click at [525, 217] on body "BI.P.EYE, Interactive Analytics Dashboards - app Zach Bailet organization / das…" at bounding box center [366, 305] width 733 height 610
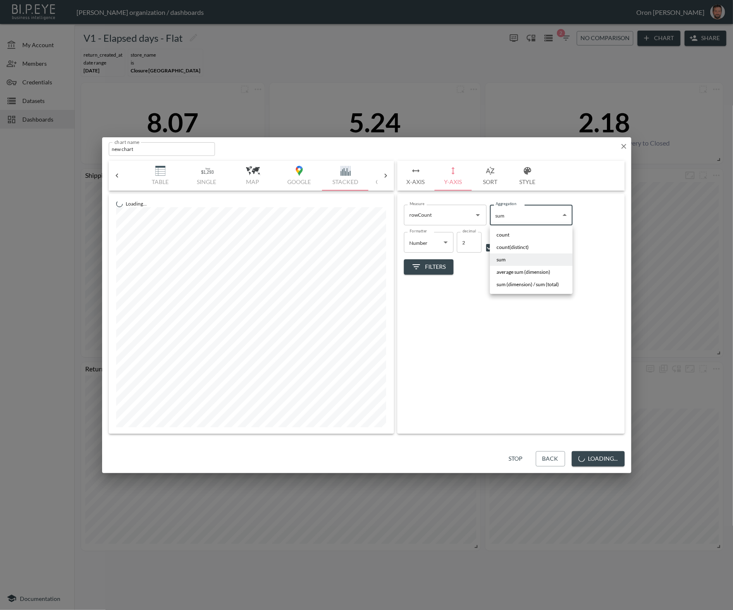
drag, startPoint x: 516, startPoint y: 231, endPoint x: 523, endPoint y: 253, distance: 23.2
click at [516, 231] on li "count" at bounding box center [531, 235] width 83 height 12
type input "count"
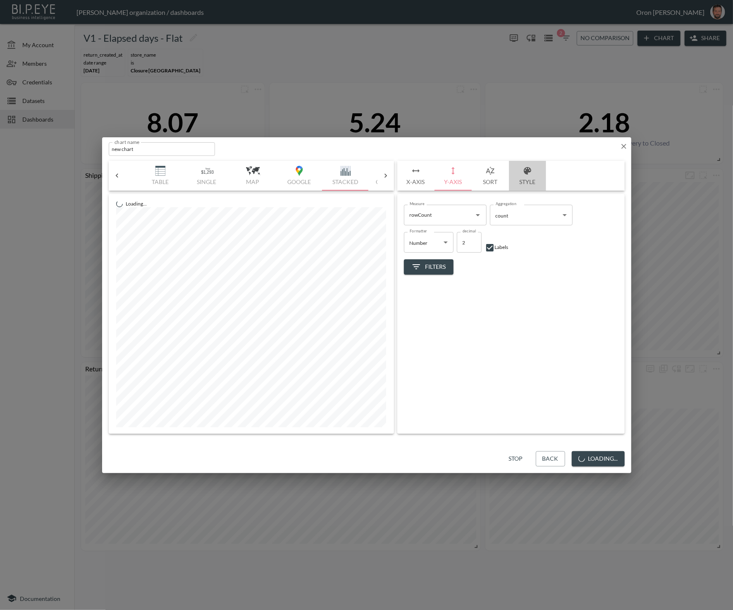
click at [531, 184] on button "Style" at bounding box center [527, 176] width 37 height 30
drag, startPoint x: 496, startPoint y: 242, endPoint x: 497, endPoint y: 235, distance: 7.9
click at [496, 242] on input "checkbox" at bounding box center [494, 242] width 10 height 10
checkbox input "false"
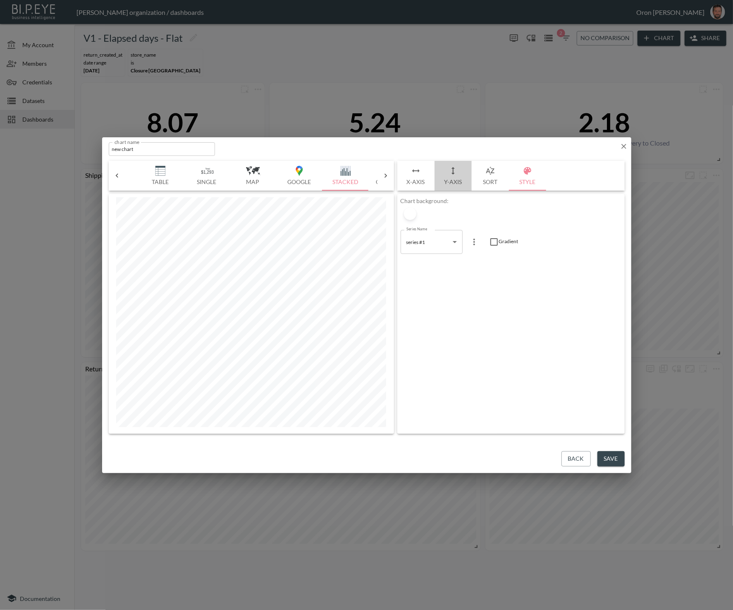
click at [459, 170] on button "Y-Axis" at bounding box center [453, 176] width 37 height 30
click at [440, 275] on div "Measure rowCount Measure Aggregation count count Aggregation Formatter Number N…" at bounding box center [512, 314] width 228 height 240
click at [442, 273] on button "Filters" at bounding box center [429, 266] width 50 height 15
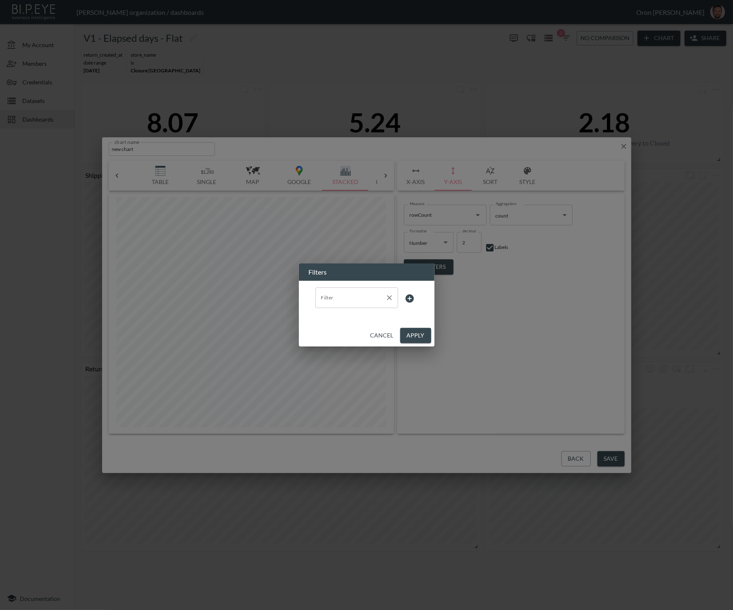
click at [351, 292] on input "Filter" at bounding box center [350, 297] width 63 height 13
click at [343, 331] on span "store_name" at bounding box center [356, 330] width 69 height 7
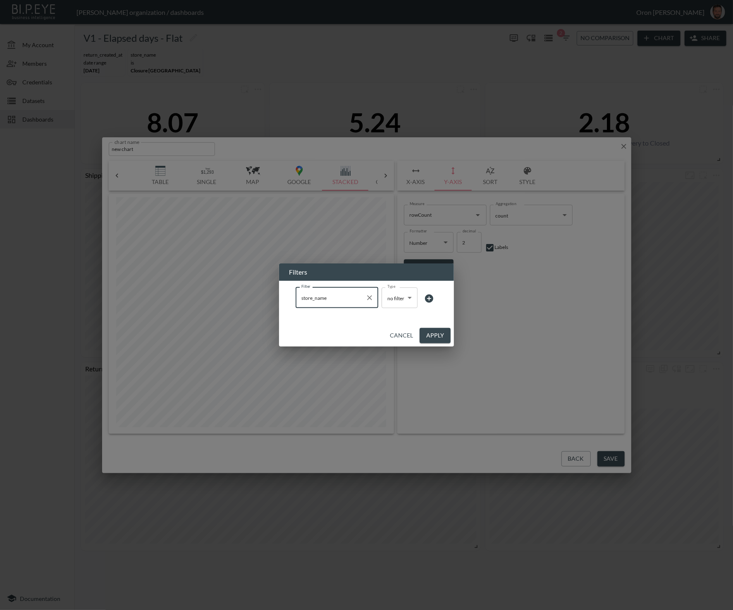
type input "store_name"
click at [408, 298] on body "BI.P.EYE, Interactive Analytics Dashboards - app Zach Bailet organization / das…" at bounding box center [366, 305] width 733 height 610
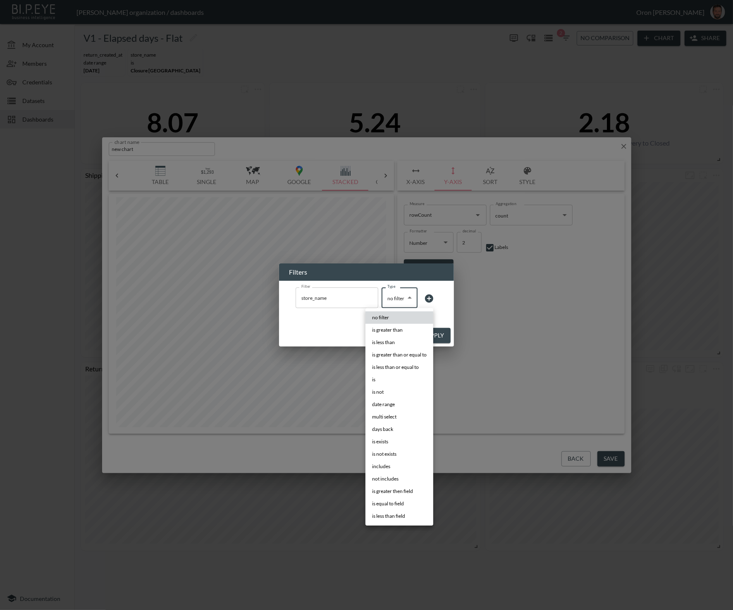
drag, startPoint x: 395, startPoint y: 379, endPoint x: 431, endPoint y: 327, distance: 63.0
click at [396, 379] on li "is" at bounding box center [400, 380] width 68 height 12
type input "is"
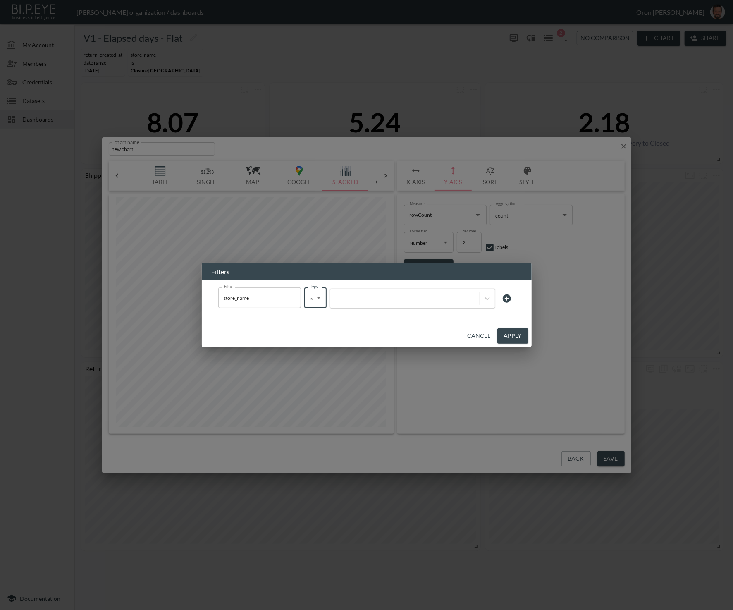
click at [443, 300] on div at bounding box center [405, 299] width 141 height 8
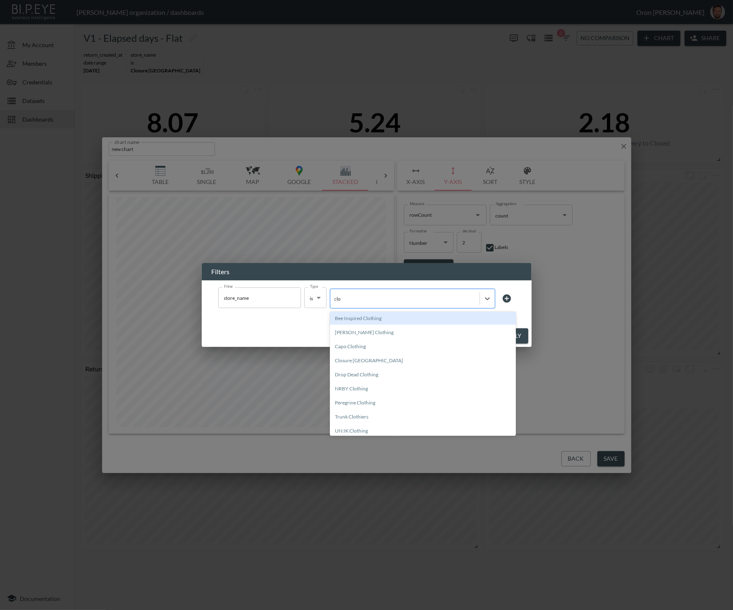
type input "clos"
click at [438, 316] on div "Closure [GEOGRAPHIC_DATA]" at bounding box center [423, 318] width 186 height 13
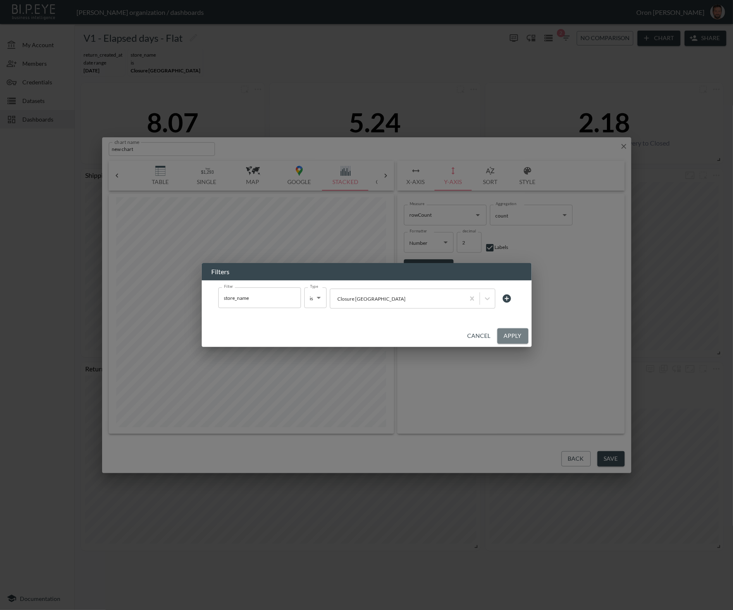
click at [515, 339] on button "Apply" at bounding box center [513, 335] width 31 height 15
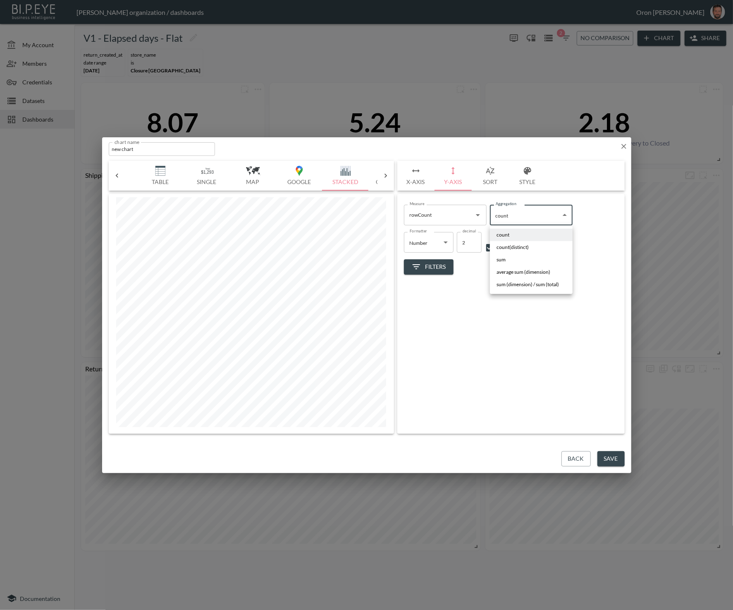
click at [506, 215] on body "BI.P.EYE, Interactive Analytics Dashboards - app Zach Bailet organization / das…" at bounding box center [366, 305] width 733 height 610
click at [509, 256] on li "sum" at bounding box center [531, 260] width 83 height 12
type input "sum"
click at [624, 146] on icon "button" at bounding box center [624, 146] width 5 height 5
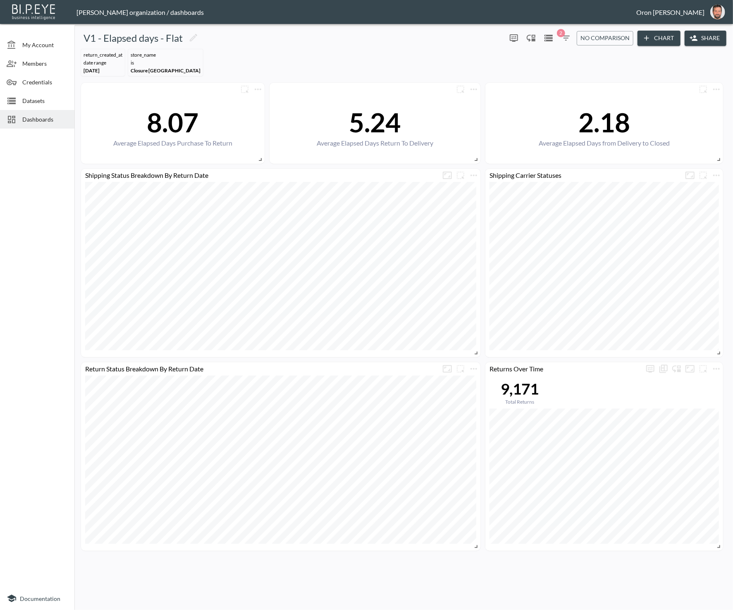
click at [633, 65] on div "return_created_at DATE RANGE Feb 01, 2025 store_name IS Closure London" at bounding box center [404, 63] width 652 height 34
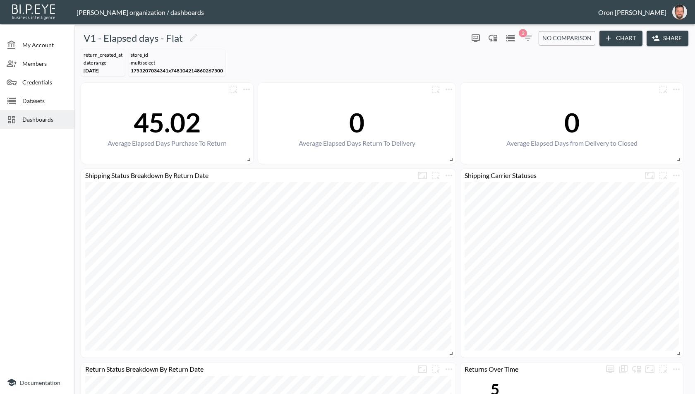
click at [529, 41] on icon "button" at bounding box center [528, 38] width 10 height 10
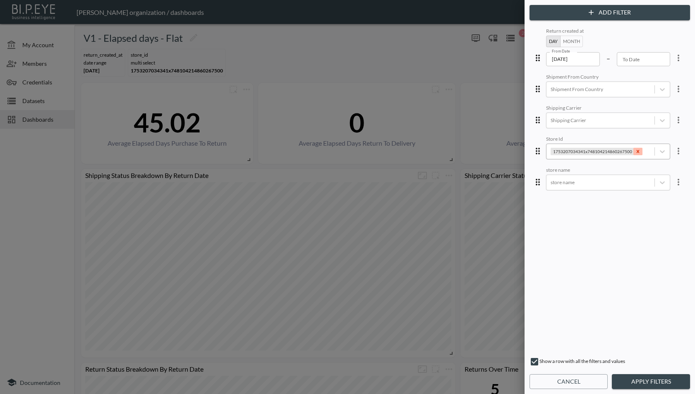
click at [635, 151] on div "Remove 1753207034341x748104214860267500" at bounding box center [637, 151] width 9 height 7
click at [604, 178] on body "BI.P.EYE, Interactive Analytics Dashboards - app [PERSON_NAME] organization / d…" at bounding box center [347, 197] width 695 height 394
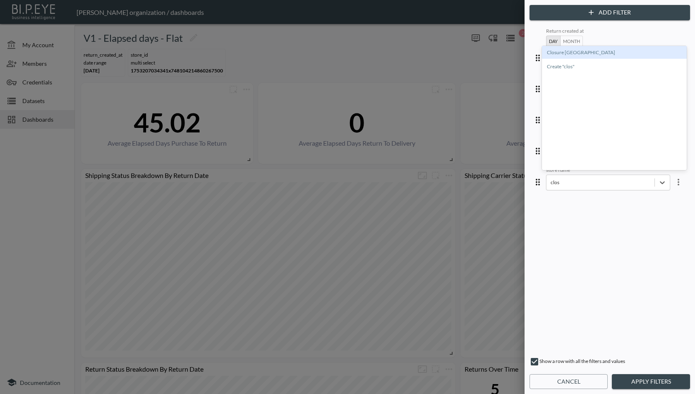
type input "clo"
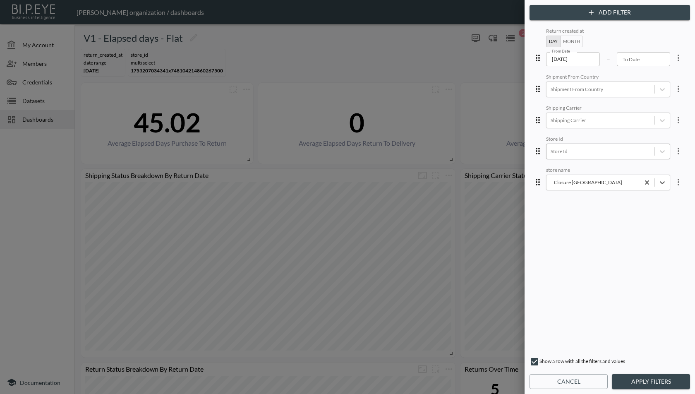
drag, startPoint x: 659, startPoint y: 385, endPoint x: 657, endPoint y: 393, distance: 8.8
click at [658, 385] on button "Apply Filters" at bounding box center [651, 381] width 78 height 15
